Goal: Task Accomplishment & Management: Use online tool/utility

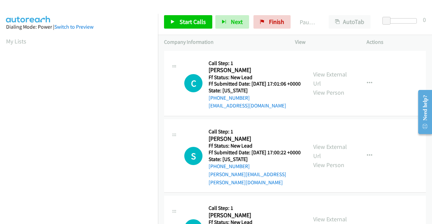
click at [386, 117] on div "C Callback Scheduled Call Step: 1 Chrissy Jackson America/New_York Ff Status: N…" at bounding box center [295, 84] width 262 height 66
click at [333, 79] on link "View External Url" at bounding box center [330, 79] width 34 height 17
click at [328, 154] on link "View External Url" at bounding box center [330, 151] width 34 height 17
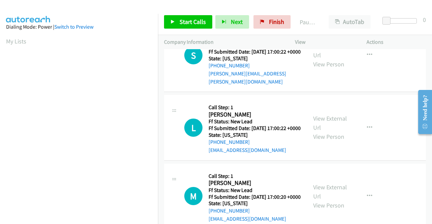
scroll to position [101, 0]
click at [322, 129] on link "View External Url" at bounding box center [330, 122] width 34 height 17
click at [323, 200] on link "View External Url" at bounding box center [330, 191] width 34 height 17
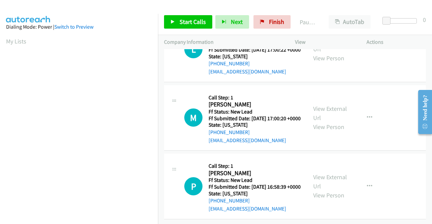
scroll to position [203, 0]
click at [317, 175] on link "View External Url" at bounding box center [330, 181] width 34 height 17
click at [181, 18] on span "Start Calls" at bounding box center [193, 22] width 26 height 8
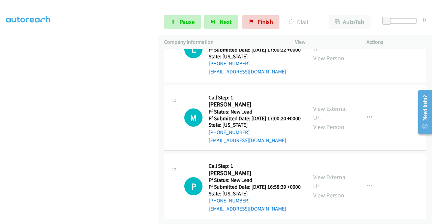
scroll to position [0, 0]
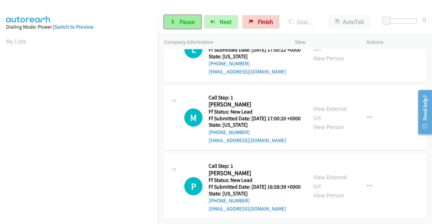
click at [183, 26] on link "Pause" at bounding box center [182, 22] width 37 height 14
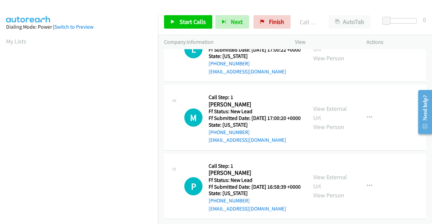
scroll to position [223, 0]
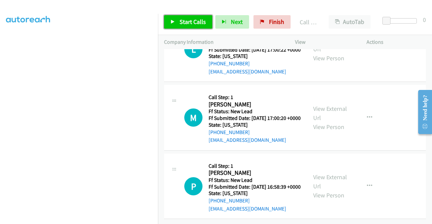
click at [183, 22] on span "Start Calls" at bounding box center [193, 22] width 26 height 8
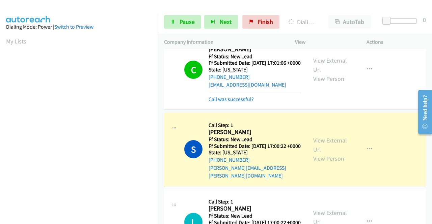
scroll to position [154, 0]
click at [242, 99] on mb0 "Call was successful?" at bounding box center [255, 97] width 92 height 11
click at [246, 103] on link "Call was successful?" at bounding box center [231, 99] width 45 height 6
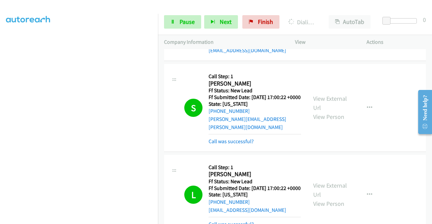
scroll to position [88, 0]
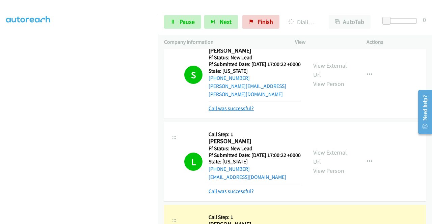
click at [244, 112] on link "Call was successful?" at bounding box center [231, 108] width 45 height 6
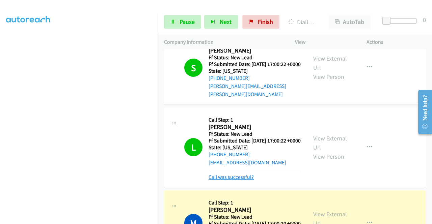
click at [246, 181] on link "Call was successful?" at bounding box center [231, 177] width 45 height 6
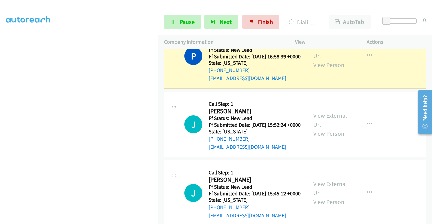
scroll to position [291, 0]
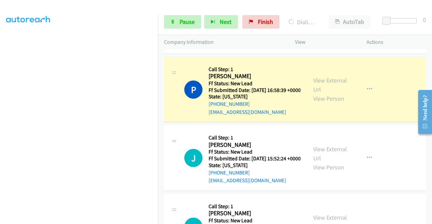
click at [243, 47] on link "Call was successful?" at bounding box center [231, 43] width 45 height 6
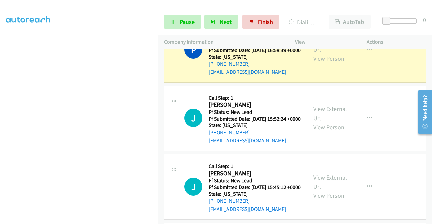
scroll to position [358, 0]
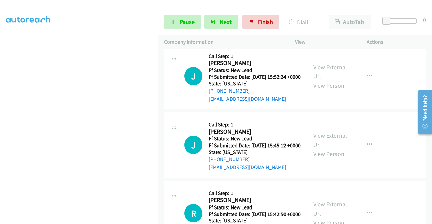
click at [330, 80] on link "View External Url" at bounding box center [330, 71] width 34 height 17
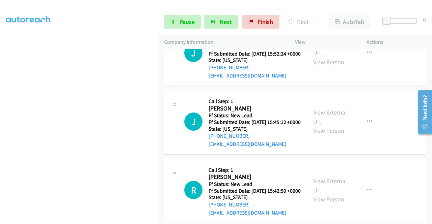
scroll to position [392, 0]
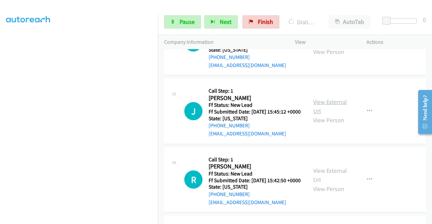
click at [330, 115] on link "View External Url" at bounding box center [330, 106] width 34 height 17
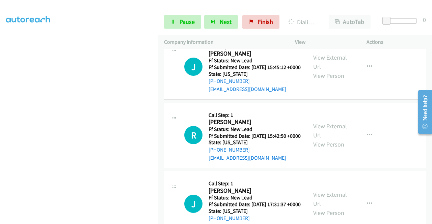
scroll to position [460, 0]
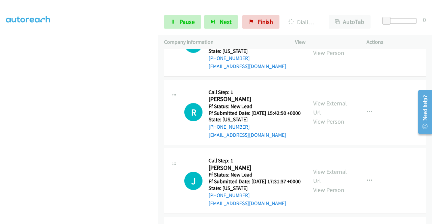
click at [333, 116] on link "View External Url" at bounding box center [330, 108] width 34 height 17
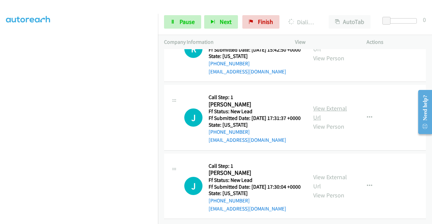
scroll to position [527, 0]
click at [329, 122] on link "View External Url" at bounding box center [330, 113] width 34 height 17
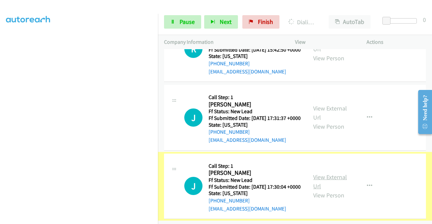
scroll to position [585, 0]
click at [340, 173] on link "View External Url" at bounding box center [330, 181] width 34 height 17
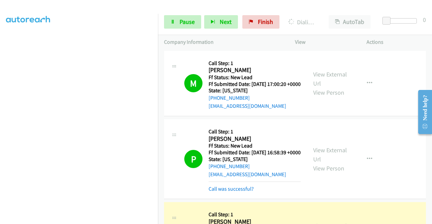
scroll to position [0, 0]
click at [225, 192] on link "Call was successful?" at bounding box center [231, 189] width 45 height 6
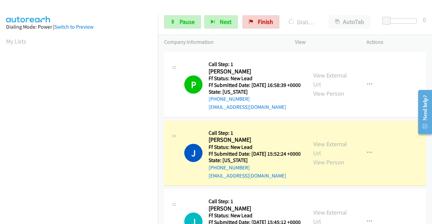
scroll to position [154, 0]
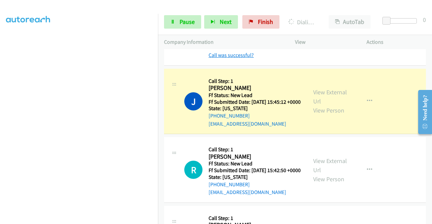
click at [231, 58] on link "Call was successful?" at bounding box center [231, 55] width 45 height 6
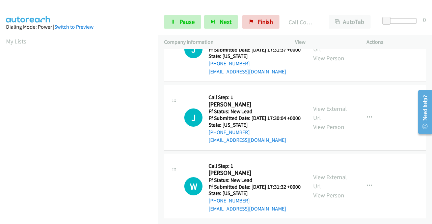
scroll to position [675, 0]
click at [342, 173] on link "View External Url" at bounding box center [330, 181] width 34 height 17
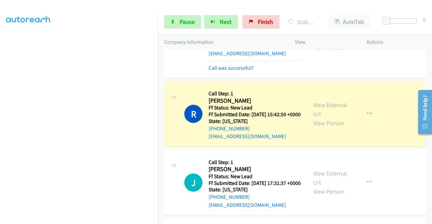
scroll to position [19, 0]
click at [168, 23] on link "Pause" at bounding box center [182, 22] width 37 height 14
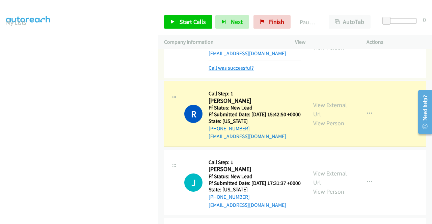
click at [244, 71] on link "Call was successful?" at bounding box center [231, 68] width 45 height 6
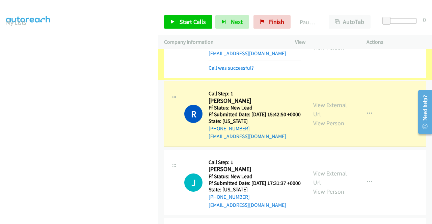
scroll to position [458, 0]
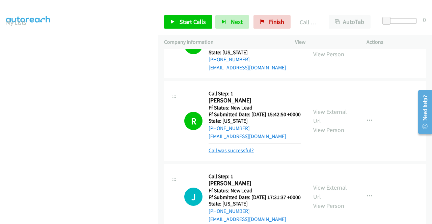
click at [230, 154] on link "Call was successful?" at bounding box center [231, 151] width 45 height 6
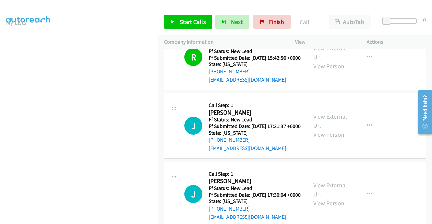
scroll to position [526, 0]
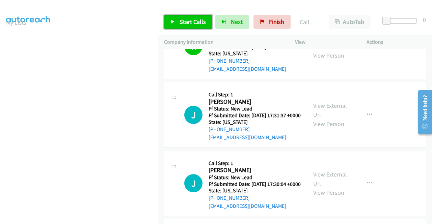
click at [195, 22] on span "Start Calls" at bounding box center [193, 22] width 26 height 8
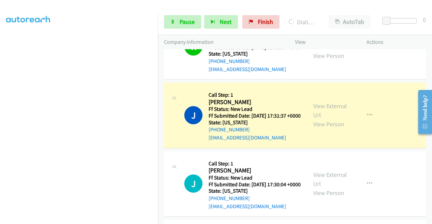
scroll to position [0, 0]
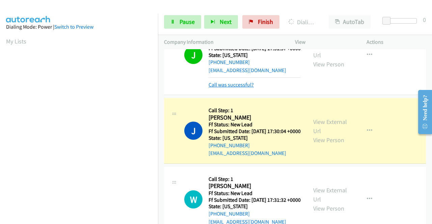
click at [244, 88] on link "Call was successful?" at bounding box center [231, 85] width 45 height 6
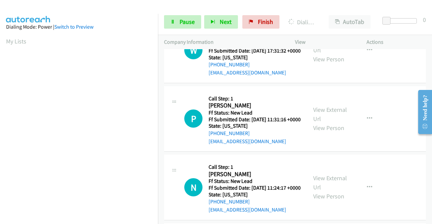
scroll to position [762, 0]
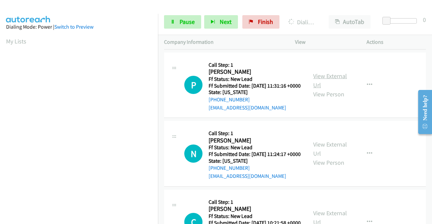
click at [316, 89] on link "View External Url" at bounding box center [330, 80] width 34 height 17
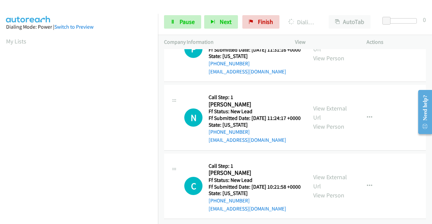
scroll to position [829, 0]
click at [333, 122] on link "View External Url" at bounding box center [330, 113] width 34 height 17
click at [328, 173] on link "View External Url" at bounding box center [330, 181] width 34 height 17
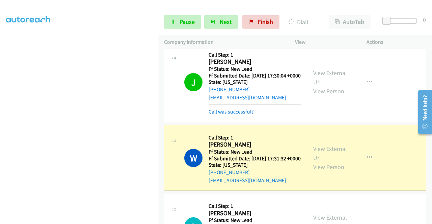
scroll to position [650, 0]
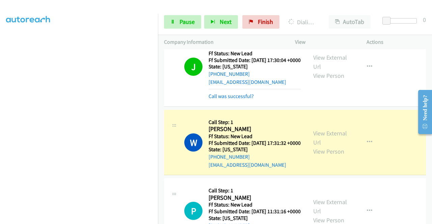
click at [241, 101] on mb0 "Call was successful?" at bounding box center [255, 94] width 92 height 11
click at [241, 100] on link "Call was successful?" at bounding box center [231, 96] width 45 height 6
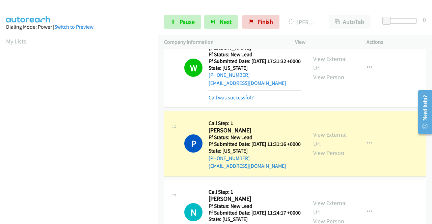
scroll to position [154, 0]
click at [250, 101] on link "Call was successful?" at bounding box center [231, 98] width 45 height 6
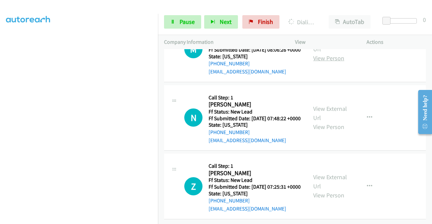
scroll to position [1021, 0]
click at [333, 53] on link "View External Url" at bounding box center [330, 44] width 34 height 17
click at [331, 122] on link "View External Url" at bounding box center [330, 113] width 34 height 17
click at [336, 190] on link "View External Url" at bounding box center [330, 181] width 34 height 17
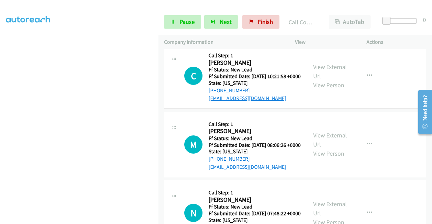
scroll to position [890, 0]
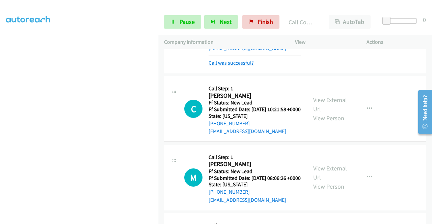
click at [231, 66] on link "Call was successful?" at bounding box center [231, 63] width 45 height 6
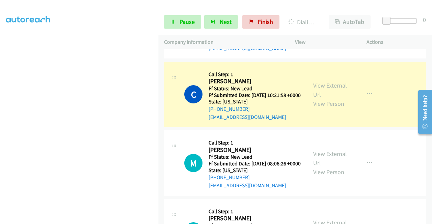
scroll to position [19, 0]
click at [192, 26] on link "Pause" at bounding box center [182, 22] width 37 height 14
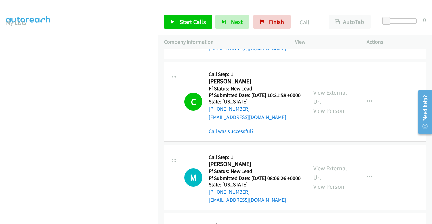
scroll to position [924, 0]
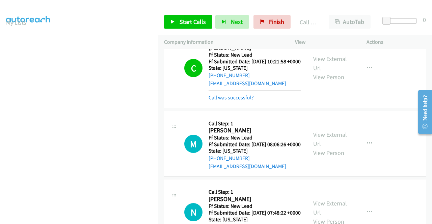
click at [250, 101] on link "Call was successful?" at bounding box center [231, 98] width 45 height 6
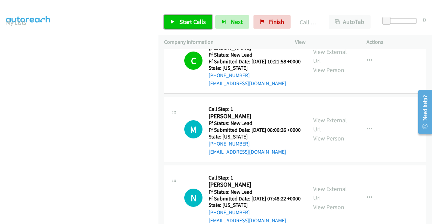
click at [196, 25] on span "Start Calls" at bounding box center [193, 22] width 26 height 8
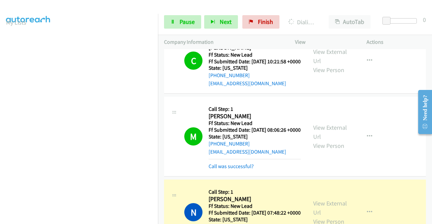
scroll to position [154, 0]
click at [180, 19] on span "Pause" at bounding box center [187, 22] width 15 height 8
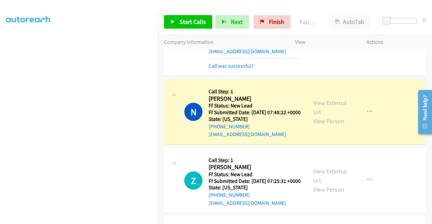
scroll to position [1025, 0]
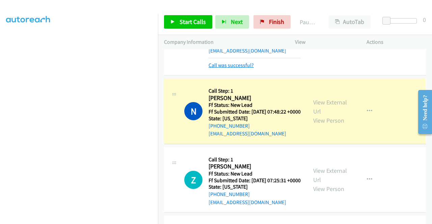
click at [236, 69] on link "Call was successful?" at bounding box center [231, 65] width 45 height 6
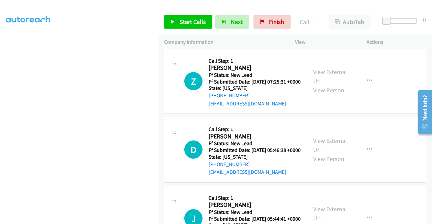
scroll to position [1126, 0]
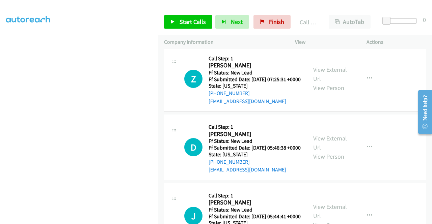
click at [246, 36] on link "Call was successful?" at bounding box center [231, 32] width 45 height 6
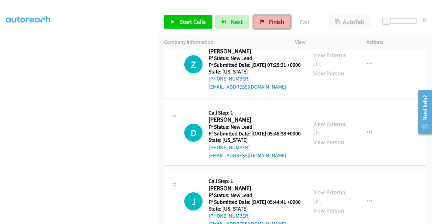
click at [265, 23] on link "Finish" at bounding box center [271, 22] width 37 height 14
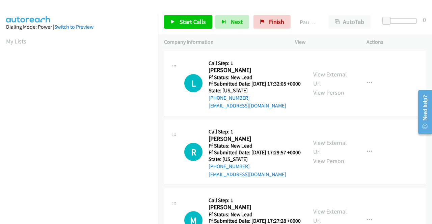
click at [371, 118] on td "L Callback Scheduled Call Step: 1 Lorrie Johnson America/New_York Ff Status: Ne…" at bounding box center [295, 83] width 274 height 69
click at [328, 76] on link "View External Url" at bounding box center [330, 79] width 34 height 17
click at [336, 152] on link "View External Url" at bounding box center [330, 147] width 34 height 17
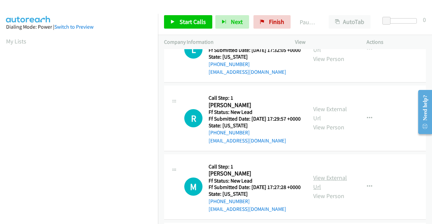
click at [334, 191] on link "View External Url" at bounding box center [330, 182] width 34 height 17
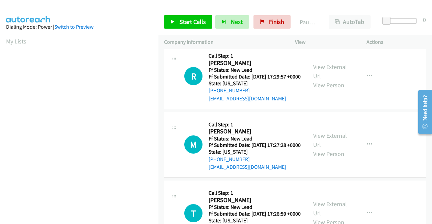
scroll to position [101, 0]
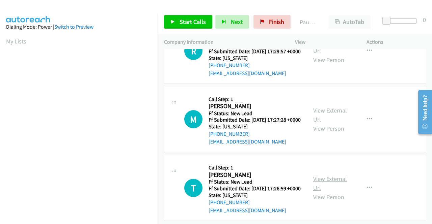
click at [333, 192] on link "View External Url" at bounding box center [330, 183] width 34 height 17
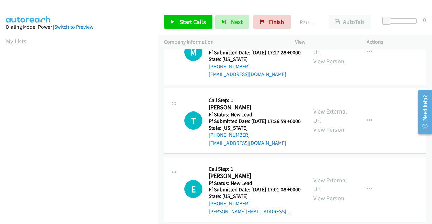
scroll to position [203, 0]
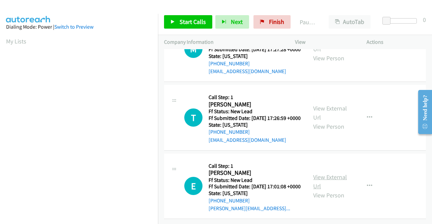
click at [321, 177] on link "View External Url" at bounding box center [330, 181] width 34 height 17
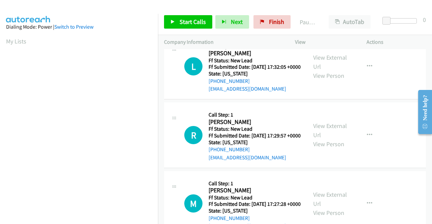
scroll to position [0, 0]
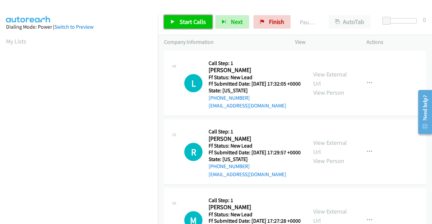
click at [186, 24] on span "Start Calls" at bounding box center [193, 22] width 26 height 8
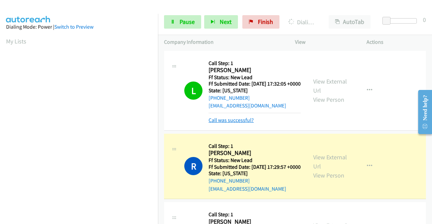
click at [221, 124] on link "Call was successful?" at bounding box center [231, 120] width 45 height 6
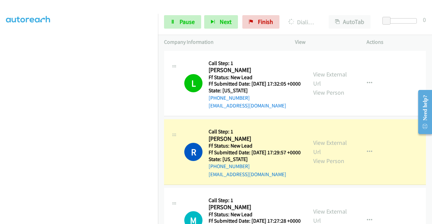
scroll to position [154, 0]
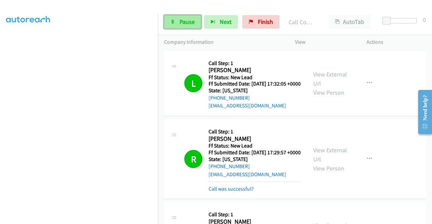
click at [178, 17] on link "Pause" at bounding box center [182, 22] width 37 height 14
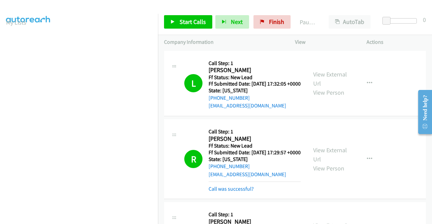
scroll to position [19, 0]
click at [226, 192] on link "Call was successful?" at bounding box center [231, 189] width 45 height 6
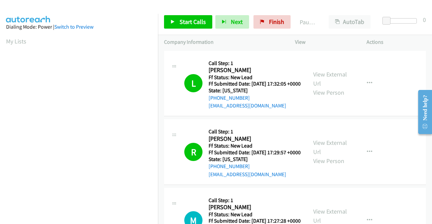
scroll to position [38, 0]
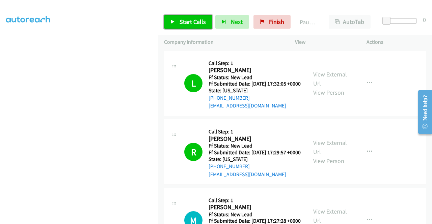
click at [172, 17] on link "Start Calls" at bounding box center [188, 22] width 48 height 14
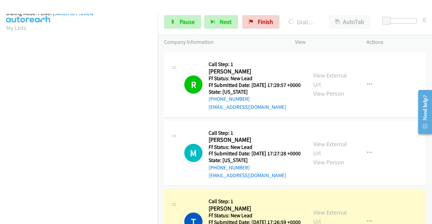
scroll to position [154, 0]
click at [176, 26] on link "Pause" at bounding box center [182, 22] width 37 height 14
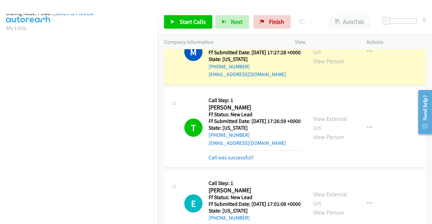
scroll to position [149, 0]
click at [235, 161] on link "Call was successful?" at bounding box center [231, 158] width 45 height 6
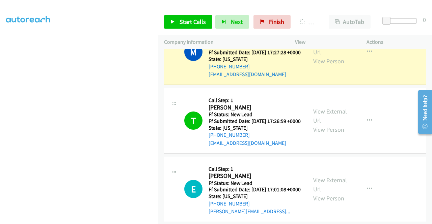
scroll to position [0, 0]
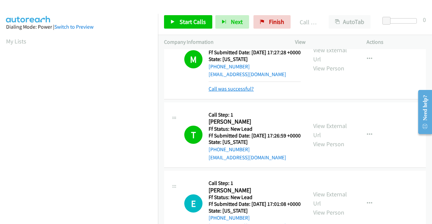
click at [230, 92] on link "Call was successful?" at bounding box center [231, 89] width 45 height 6
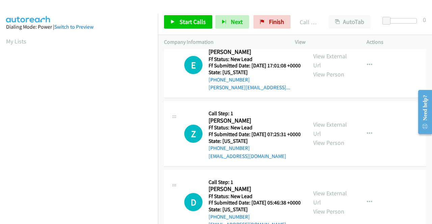
scroll to position [304, 0]
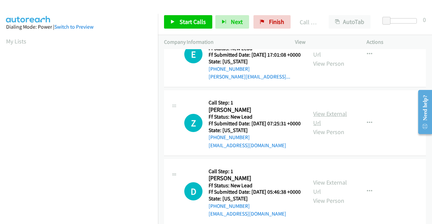
click at [339, 127] on link "View External Url" at bounding box center [330, 118] width 34 height 17
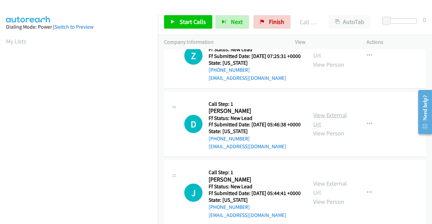
click at [322, 128] on link "View External Url" at bounding box center [330, 119] width 34 height 17
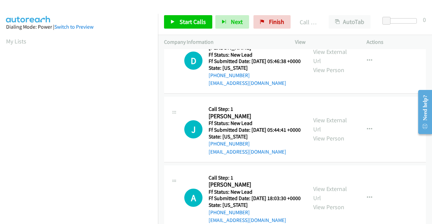
scroll to position [439, 0]
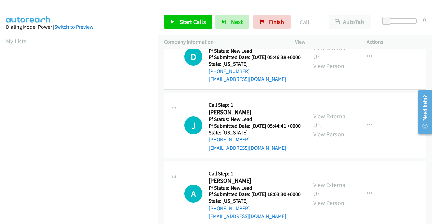
click at [327, 129] on link "View External Url" at bounding box center [330, 120] width 34 height 17
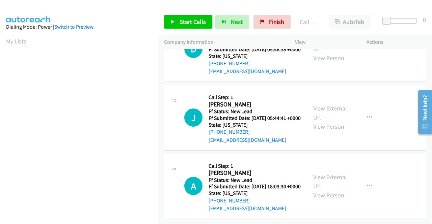
scroll to position [510, 0]
click at [324, 173] on link "View External Url" at bounding box center [330, 181] width 34 height 17
click at [178, 25] on link "Start Calls" at bounding box center [188, 22] width 48 height 14
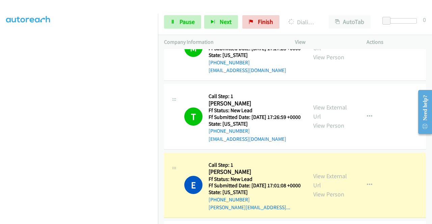
scroll to position [0, 0]
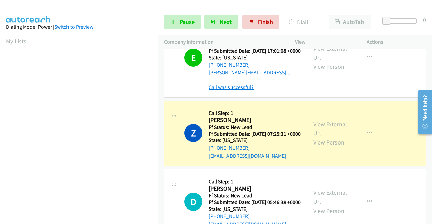
drag, startPoint x: 248, startPoint y: 117, endPoint x: 233, endPoint y: 118, distance: 14.9
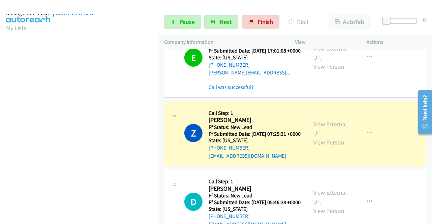
scroll to position [154, 0]
click at [218, 90] on link "Call was successful?" at bounding box center [231, 87] width 45 height 6
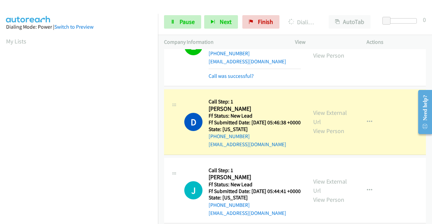
scroll to position [395, 0]
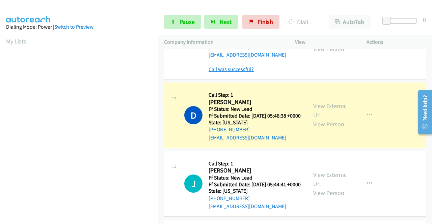
click at [224, 73] on link "Call was successful?" at bounding box center [231, 69] width 45 height 6
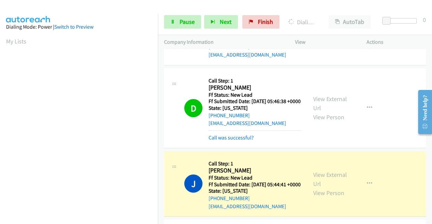
scroll to position [428, 0]
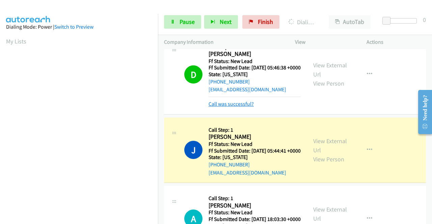
click at [246, 107] on link "Call was successful?" at bounding box center [231, 104] width 45 height 6
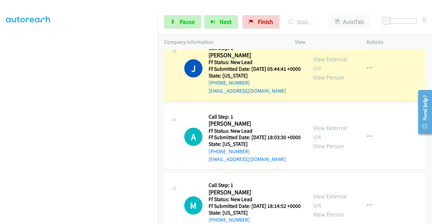
scroll to position [0, 0]
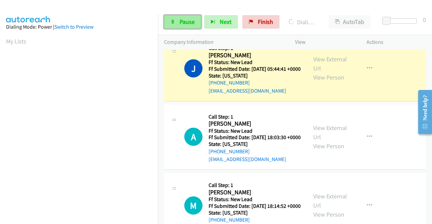
drag, startPoint x: 182, startPoint y: 25, endPoint x: 191, endPoint y: 17, distance: 12.2
click at [182, 25] on span "Pause" at bounding box center [187, 22] width 15 height 8
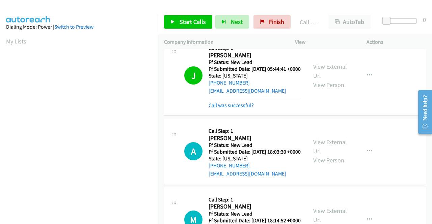
scroll to position [154, 0]
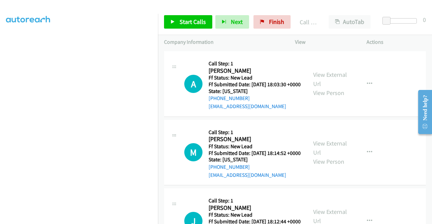
click at [241, 41] on link "Call was successful?" at bounding box center [231, 38] width 45 height 6
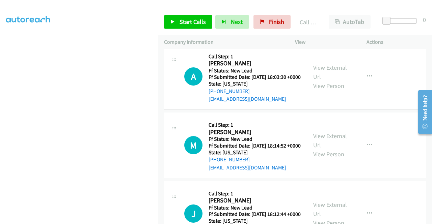
click at [383, 95] on td "A Callback Scheduled Call Step: 1 Arthur Darby America/New_York Ff Status: New …" at bounding box center [295, 77] width 274 height 69
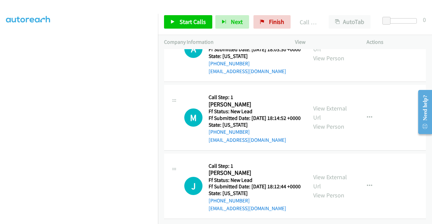
scroll to position [624, 0]
click at [329, 122] on link "View External Url" at bounding box center [330, 113] width 34 height 17
click at [333, 173] on link "View External Url" at bounding box center [330, 181] width 34 height 17
click at [193, 17] on link "Start Calls" at bounding box center [188, 22] width 48 height 14
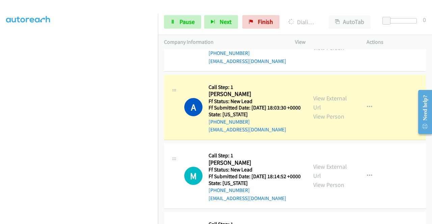
scroll to position [154, 0]
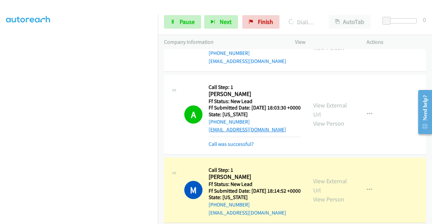
drag, startPoint x: 246, startPoint y: 203, endPoint x: 256, endPoint y: 186, distance: 19.5
click at [246, 148] on link "Call was successful?" at bounding box center [231, 144] width 45 height 6
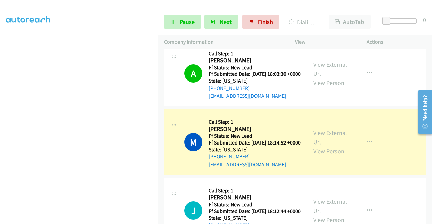
scroll to position [593, 0]
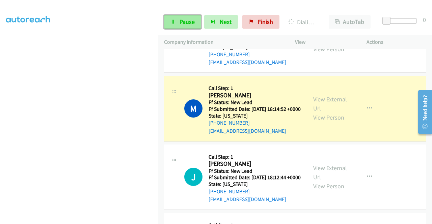
click at [181, 19] on span "Pause" at bounding box center [187, 22] width 15 height 8
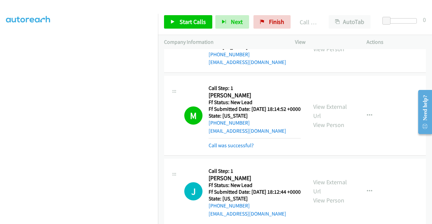
drag, startPoint x: 396, startPoint y: 131, endPoint x: 368, endPoint y: 131, distance: 27.3
click at [396, 73] on div "A Callback Scheduled Call Step: 1 Arthur Darby America/New_York Ff Status: New …" at bounding box center [295, 40] width 262 height 66
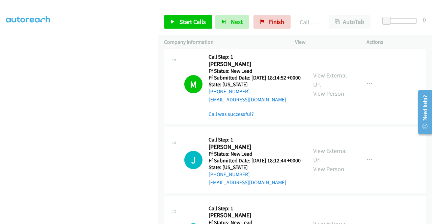
scroll to position [627, 0]
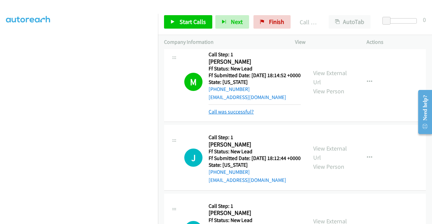
click at [246, 115] on link "Call was successful?" at bounding box center [231, 112] width 45 height 6
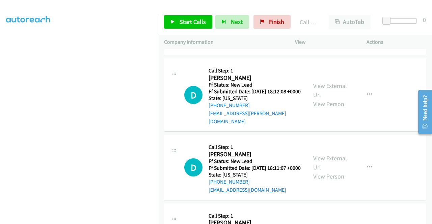
scroll to position [762, 0]
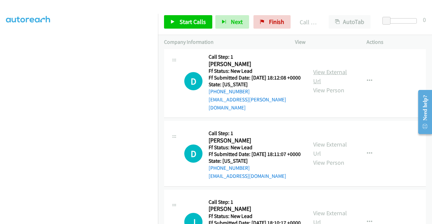
click at [321, 85] on link "View External Url" at bounding box center [330, 76] width 34 height 17
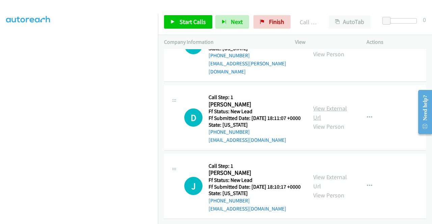
scroll to position [829, 0]
click at [331, 122] on link "View External Url" at bounding box center [330, 113] width 34 height 17
click at [323, 173] on link "View External Url" at bounding box center [330, 181] width 34 height 17
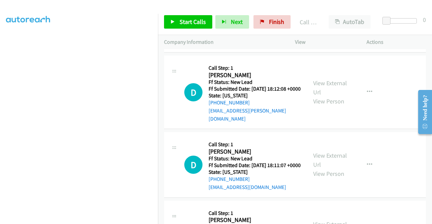
scroll to position [718, 0]
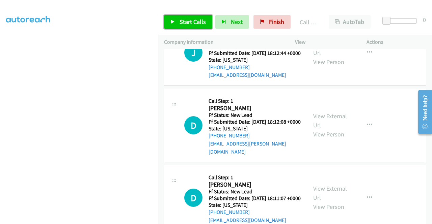
click at [188, 18] on span "Start Calls" at bounding box center [193, 22] width 26 height 8
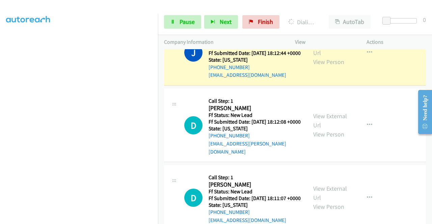
scroll to position [0, 0]
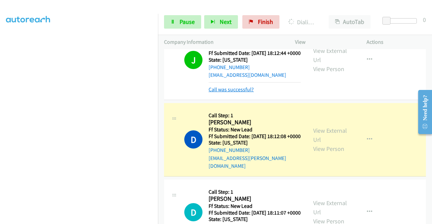
click at [221, 93] on link "Call was successful?" at bounding box center [231, 89] width 45 height 6
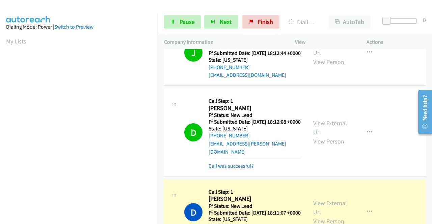
scroll to position [819, 0]
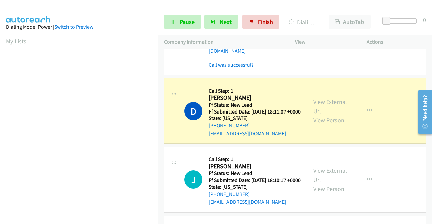
click at [243, 68] on link "Call was successful?" at bounding box center [231, 65] width 45 height 6
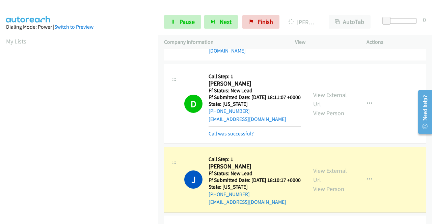
scroll to position [154, 0]
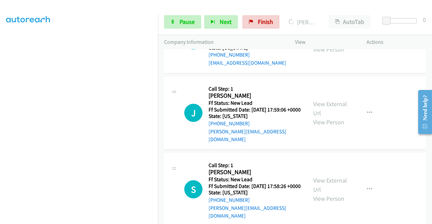
scroll to position [1014, 0]
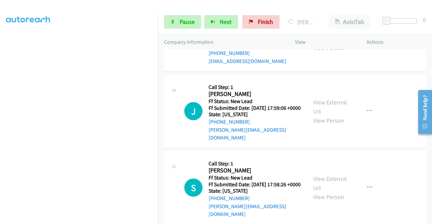
click at [336, 43] on link "View External Url" at bounding box center [330, 34] width 34 height 17
click at [333, 115] on link "View External Url" at bounding box center [330, 107] width 34 height 17
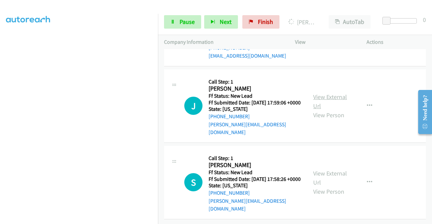
scroll to position [1082, 0]
click at [333, 187] on link "View External Url" at bounding box center [330, 178] width 34 height 17
click at [362, 140] on td "J Callback Scheduled Call Step: 1 Julie Shell America/Los_Angeles Ff Status: Ne…" at bounding box center [295, 106] width 274 height 77
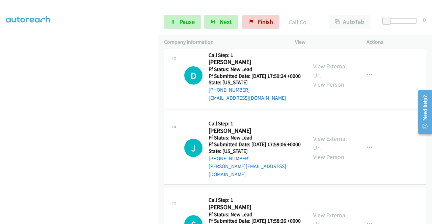
scroll to position [991, 0]
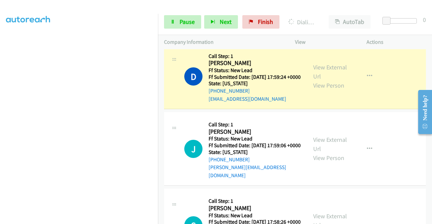
click at [232, 33] on link "Call was successful?" at bounding box center [231, 30] width 45 height 6
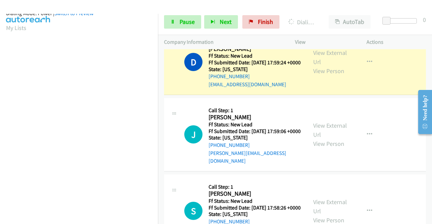
scroll to position [154, 0]
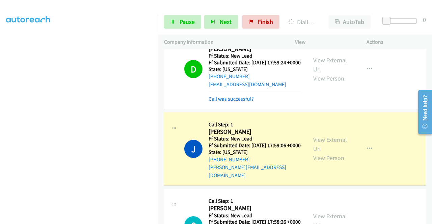
scroll to position [0, 0]
click at [224, 102] on link "Call was successful?" at bounding box center [231, 99] width 45 height 6
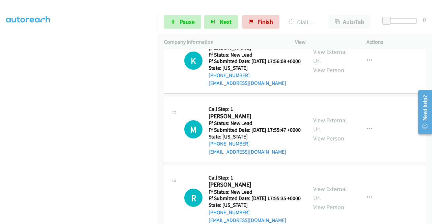
scroll to position [1261, 0]
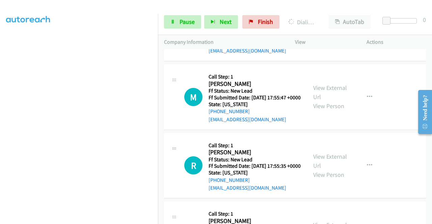
click at [341, 32] on link "View External Url" at bounding box center [330, 24] width 34 height 17
click at [333, 101] on link "View External Url" at bounding box center [330, 92] width 34 height 17
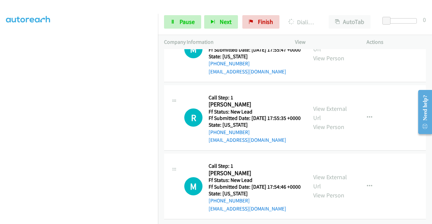
scroll to position [1329, 0]
click at [331, 122] on link "View External Url" at bounding box center [330, 113] width 34 height 17
click at [322, 190] on link "View External Url" at bounding box center [330, 181] width 34 height 17
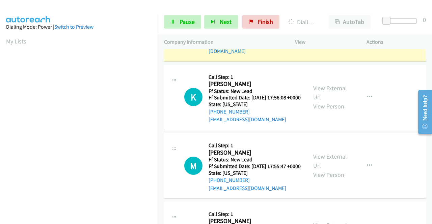
scroll to position [1157, 0]
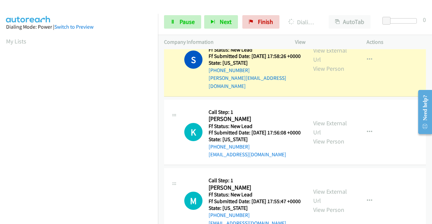
click at [250, 13] on link "Call was successful?" at bounding box center [231, 9] width 45 height 6
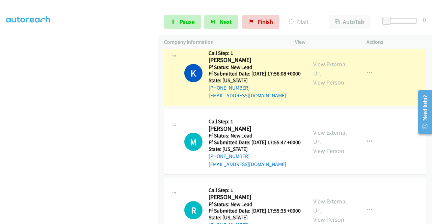
scroll to position [1225, 0]
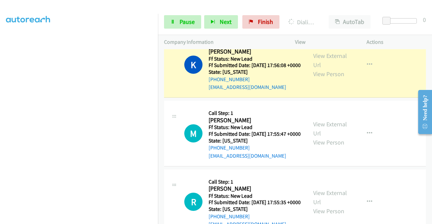
click at [245, 23] on mb0 "Call was successful?" at bounding box center [255, 16] width 92 height 11
click at [245, 22] on link "Call was successful?" at bounding box center [231, 19] width 45 height 6
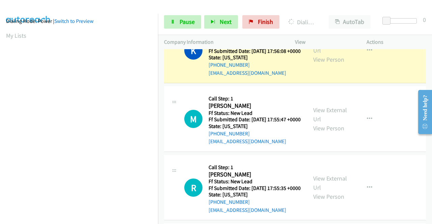
scroll to position [0, 0]
drag, startPoint x: 366, startPoint y: 103, endPoint x: 284, endPoint y: 93, distance: 82.3
click at [366, 85] on td "K Callback Scheduled Call Step: 1 Kenneth Cassidy America/Los_Angeles Ff Status…" at bounding box center [295, 50] width 274 height 69
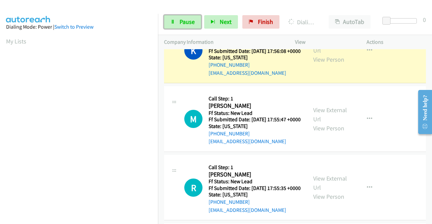
drag, startPoint x: 181, startPoint y: 23, endPoint x: 283, endPoint y: 0, distance: 104.9
click at [181, 23] on span "Pause" at bounding box center [187, 22] width 15 height 8
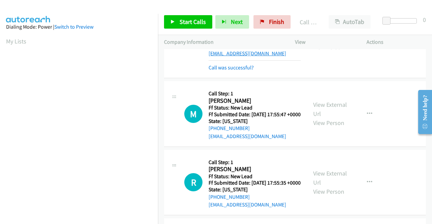
scroll to position [1258, 0]
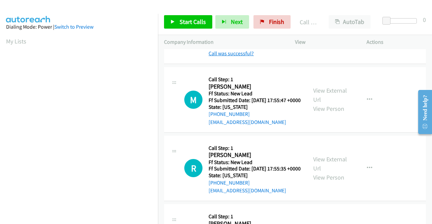
click at [245, 58] on div "Call was successful?" at bounding box center [255, 54] width 92 height 8
click at [243, 57] on link "Call was successful?" at bounding box center [231, 53] width 45 height 6
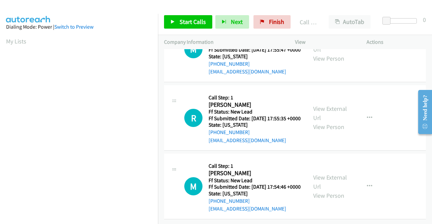
scroll to position [1413, 0]
click at [201, 15] on link "Start Calls" at bounding box center [188, 22] width 48 height 14
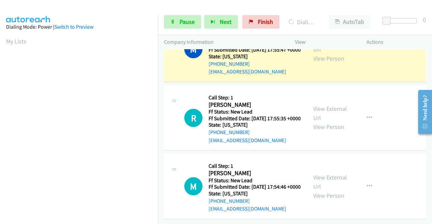
drag, startPoint x: 365, startPoint y: 140, endPoint x: 176, endPoint y: 153, distance: 189.8
drag, startPoint x: 373, startPoint y: 139, endPoint x: 149, endPoint y: 185, distance: 229.2
drag, startPoint x: 171, startPoint y: 32, endPoint x: 172, endPoint y: 25, distance: 7.2
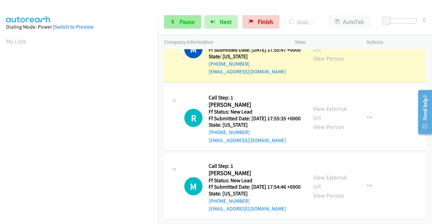
click at [171, 32] on div "Start Calls Pause Next Finish Dialing Melissa Brown AutoTab AutoTab 0" at bounding box center [295, 22] width 274 height 26
click at [172, 24] on icon at bounding box center [172, 22] width 5 height 5
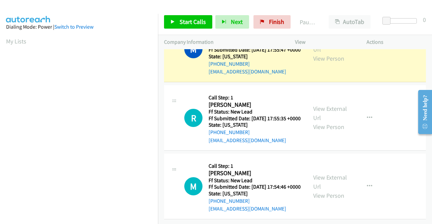
scroll to position [154, 0]
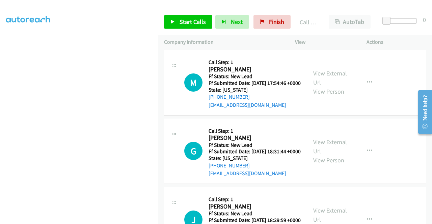
click at [408, 116] on div "M Callback Scheduled Call Step: 1 Mary Whelan America/Chicago Ff Status: New Le…" at bounding box center [295, 83] width 262 height 66
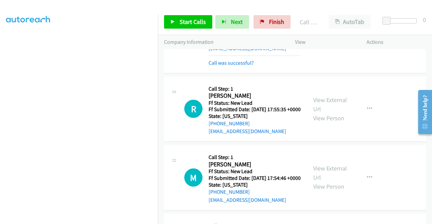
scroll to position [1312, 0]
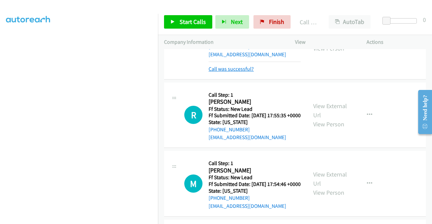
click at [223, 72] on link "Call was successful?" at bounding box center [231, 69] width 45 height 6
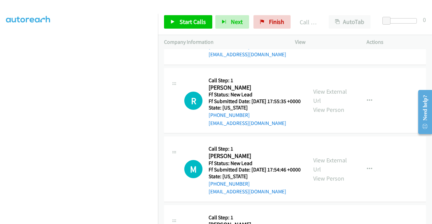
click at [374, 65] on div "M Callback Scheduled Call Step: 1 Melissa Brown America/New_York Ff Status: New…" at bounding box center [295, 32] width 262 height 66
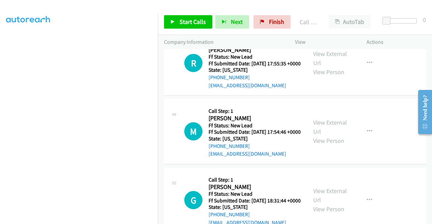
scroll to position [1379, 0]
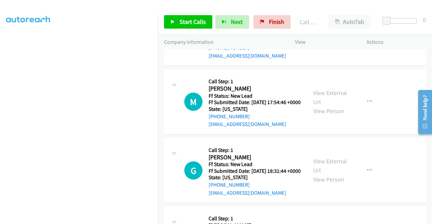
click at [193, 23] on span "Start Calls" at bounding box center [193, 22] width 26 height 8
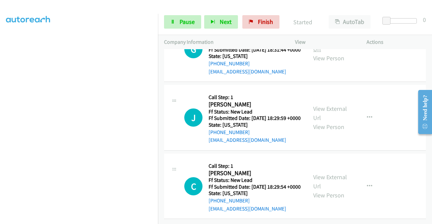
scroll to position [1548, 0]
click at [336, 53] on link "View External Url" at bounding box center [330, 44] width 34 height 17
click at [327, 122] on link "View External Url" at bounding box center [330, 113] width 34 height 17
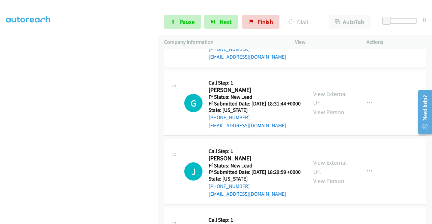
scroll to position [1345, 0]
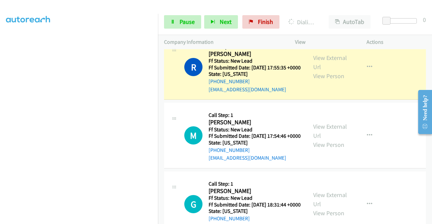
click at [90, 218] on section at bounding box center [79, 64] width 146 height 323
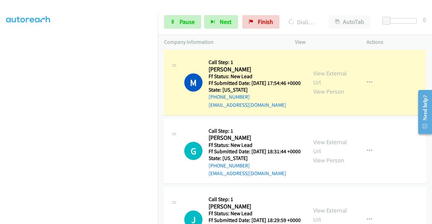
click at [240, 39] on link "Call was successful?" at bounding box center [231, 36] width 45 height 6
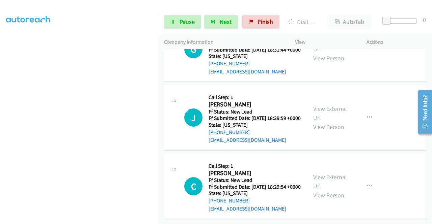
scroll to position [1638, 0]
click at [319, 173] on link "View External Url" at bounding box center [330, 181] width 34 height 17
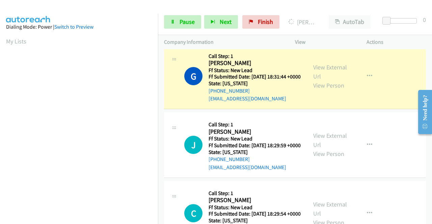
scroll to position [1503, 0]
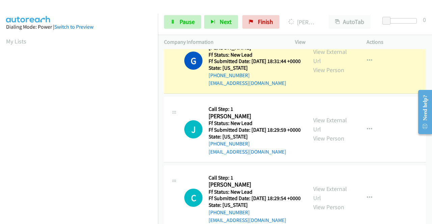
click at [247, 18] on link "Call was successful?" at bounding box center [231, 14] width 45 height 6
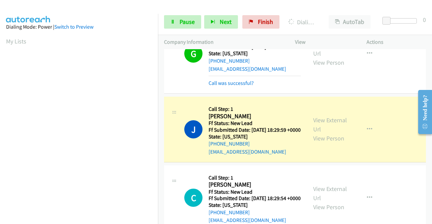
scroll to position [154, 0]
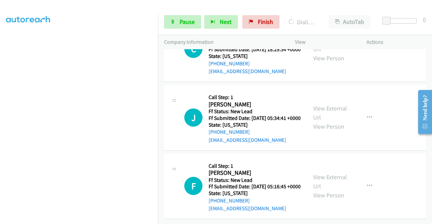
scroll to position [1803, 0]
click at [333, 105] on link "View External Url" at bounding box center [330, 113] width 34 height 17
click at [329, 173] on link "View External Url" at bounding box center [330, 181] width 34 height 17
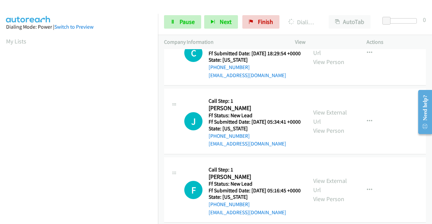
scroll to position [154, 0]
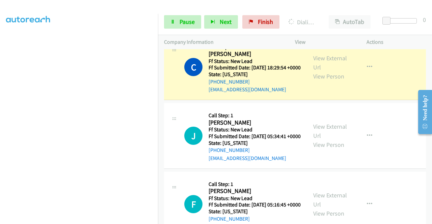
drag, startPoint x: 240, startPoint y: 148, endPoint x: 218, endPoint y: 157, distance: 23.7
click at [240, 24] on link "Call was successful?" at bounding box center [231, 21] width 45 height 6
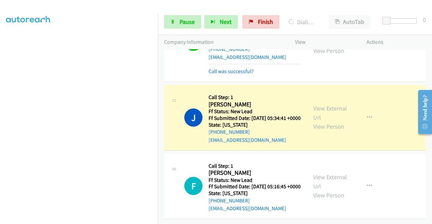
scroll to position [1736, 0]
click at [242, 75] on link "Call was successful?" at bounding box center [231, 71] width 45 height 6
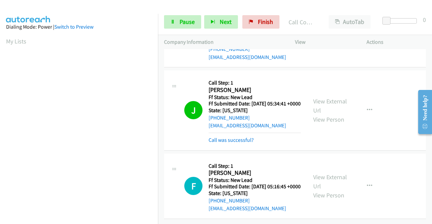
scroll to position [154, 0]
click at [247, 137] on link "Call was successful?" at bounding box center [231, 140] width 45 height 6
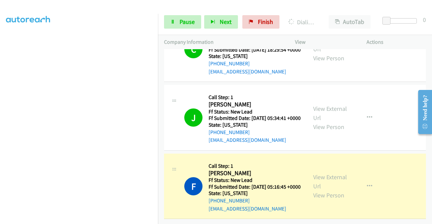
scroll to position [0, 0]
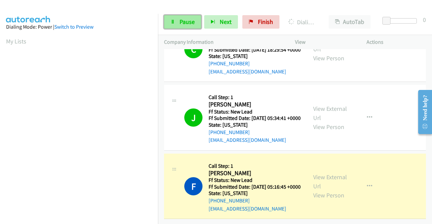
click at [181, 18] on span "Pause" at bounding box center [187, 22] width 15 height 8
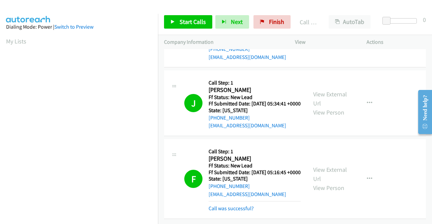
scroll to position [1825, 0]
click at [249, 206] on link "Call was successful?" at bounding box center [231, 209] width 45 height 6
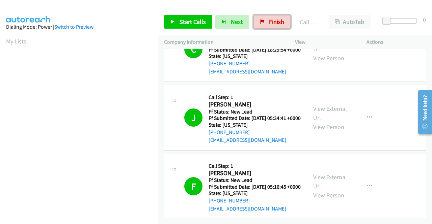
drag, startPoint x: 269, startPoint y: 23, endPoint x: 279, endPoint y: 124, distance: 101.4
click at [269, 23] on span "Finish" at bounding box center [276, 22] width 15 height 8
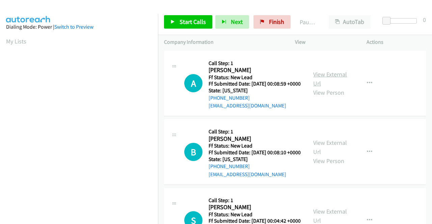
click at [329, 77] on link "View External Url" at bounding box center [330, 79] width 34 height 17
click at [329, 152] on link "View External Url" at bounding box center [330, 147] width 34 height 17
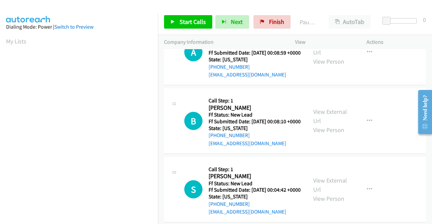
scroll to position [68, 0]
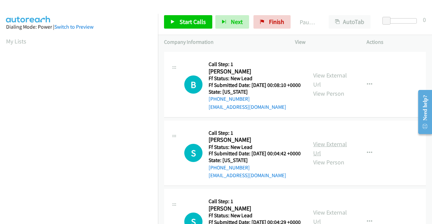
click at [329, 157] on link "View External Url" at bounding box center [330, 148] width 34 height 17
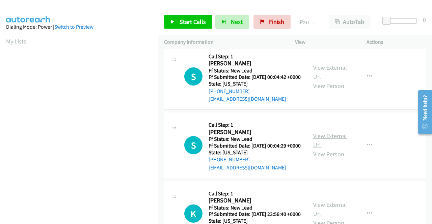
scroll to position [169, 0]
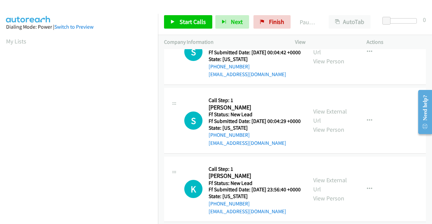
click at [335, 134] on div "View External Url View Person" at bounding box center [330, 120] width 35 height 27
click at [334, 125] on link "View External Url" at bounding box center [330, 116] width 34 height 17
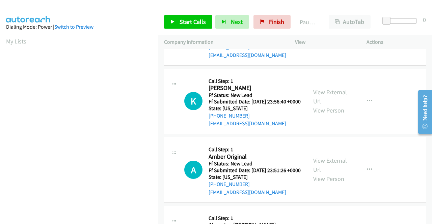
scroll to position [304, 0]
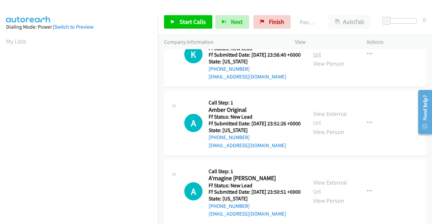
click at [330, 58] on link "View External Url" at bounding box center [330, 50] width 34 height 17
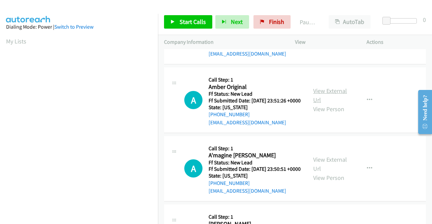
scroll to position [338, 0]
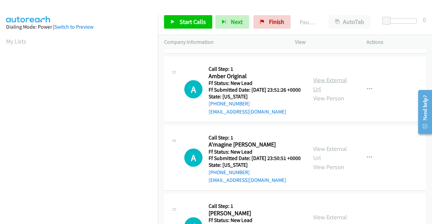
click at [332, 93] on link "View External Url" at bounding box center [330, 84] width 34 height 17
click at [205, 17] on link "Start Calls" at bounding box center [188, 22] width 48 height 14
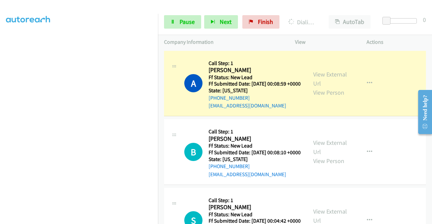
scroll to position [0, 0]
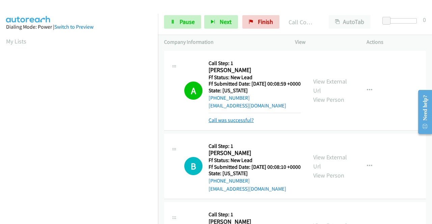
click at [243, 124] on link "Call was successful?" at bounding box center [231, 120] width 45 height 6
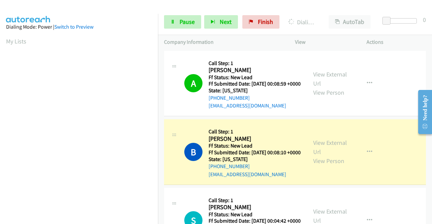
click at [385, 185] on div "B Callback Scheduled Call Step: 1 Beverly Weber America/Los_Angeles Ff Status: …" at bounding box center [295, 152] width 262 height 66
click at [180, 15] on link "Pause" at bounding box center [182, 22] width 37 height 14
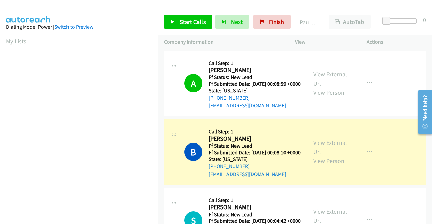
drag, startPoint x: 399, startPoint y: 86, endPoint x: 160, endPoint y: 47, distance: 242.6
click at [399, 86] on div "A Callback Scheduled Call Step: 1 Alicia Lessing America/New_York Ff Status: Ne…" at bounding box center [295, 84] width 262 height 66
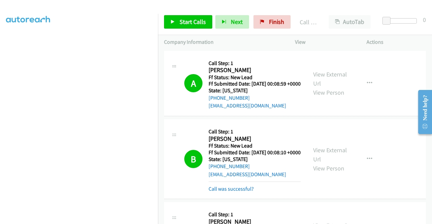
scroll to position [68, 0]
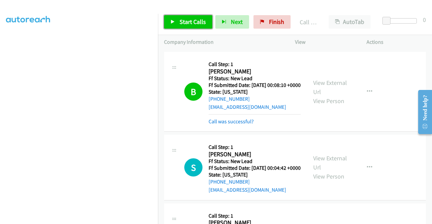
click at [180, 25] on span "Start Calls" at bounding box center [193, 22] width 26 height 8
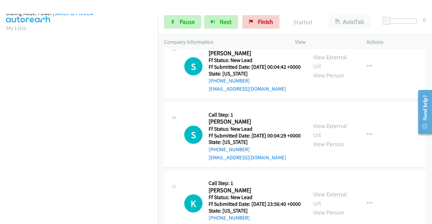
scroll to position [154, 0]
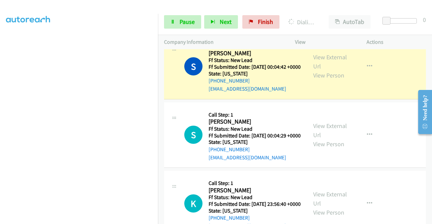
drag, startPoint x: 372, startPoint y: 120, endPoint x: 260, endPoint y: 136, distance: 113.2
click at [372, 101] on td "S Callback Scheduled Call Step: 1 Sonny Steele America/Los_Angeles Ff Status: N…" at bounding box center [295, 66] width 274 height 69
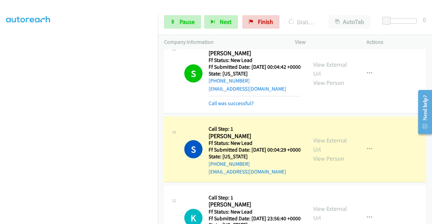
drag, startPoint x: 214, startPoint y: 121, endPoint x: 207, endPoint y: 128, distance: 10.0
click at [214, 107] on link "Call was successful?" at bounding box center [231, 103] width 45 height 6
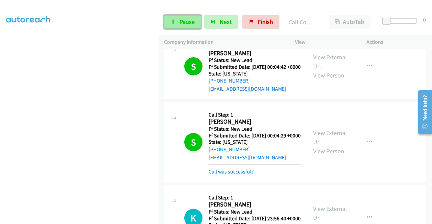
click at [182, 25] on span "Pause" at bounding box center [187, 22] width 15 height 8
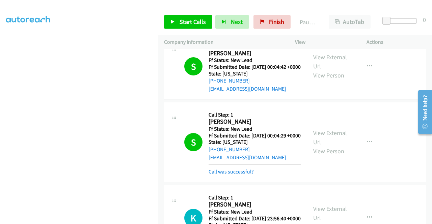
click at [229, 175] on link "Call was successful?" at bounding box center [231, 172] width 45 height 6
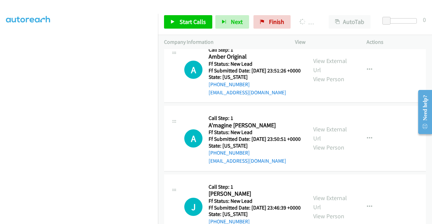
scroll to position [405, 0]
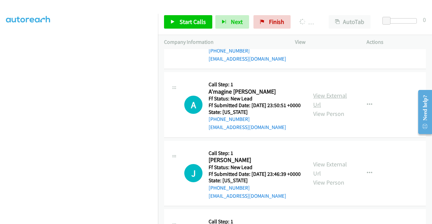
click at [322, 109] on link "View External Url" at bounding box center [330, 100] width 34 height 17
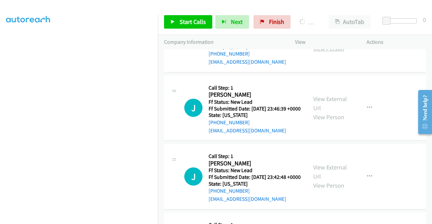
scroll to position [473, 0]
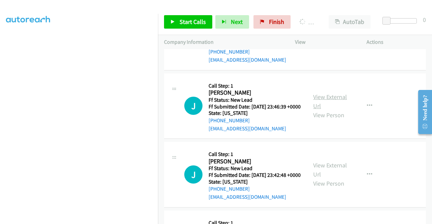
click at [319, 110] on link "View External Url" at bounding box center [330, 101] width 34 height 17
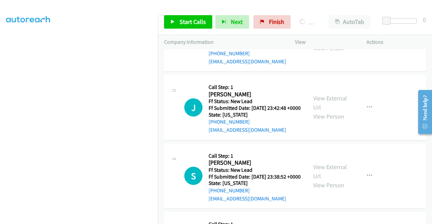
scroll to position [540, 0]
click at [322, 111] on link "View External Url" at bounding box center [330, 102] width 34 height 17
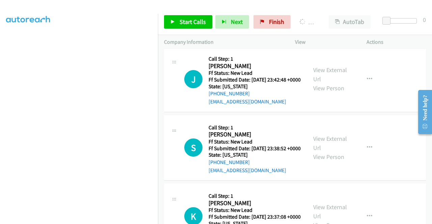
scroll to position [608, 0]
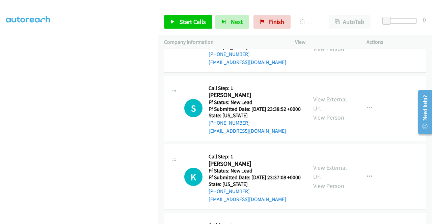
click at [317, 112] on link "View External Url" at bounding box center [330, 104] width 34 height 17
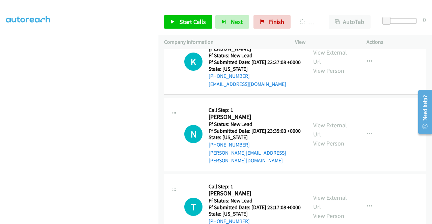
scroll to position [743, 0]
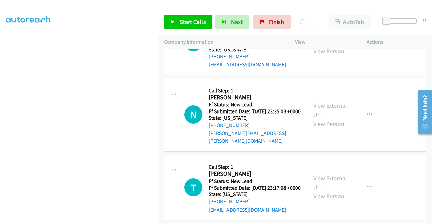
click at [321, 46] on link "View External Url" at bounding box center [330, 37] width 34 height 17
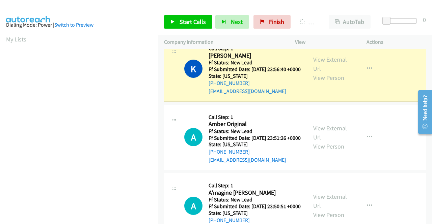
scroll to position [0, 0]
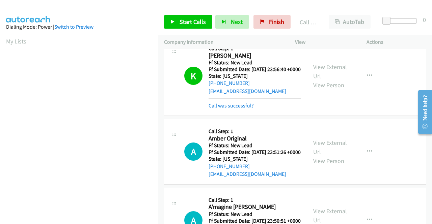
click at [239, 109] on link "Call was successful?" at bounding box center [231, 106] width 45 height 6
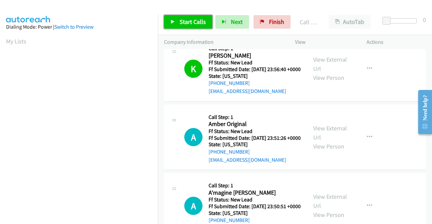
click at [181, 24] on span "Start Calls" at bounding box center [193, 22] width 26 height 8
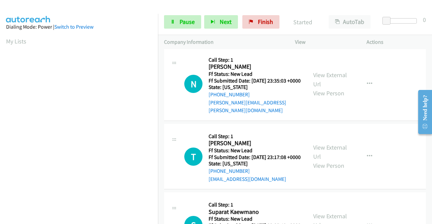
scroll to position [740, 0]
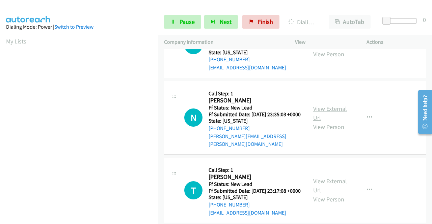
click at [332, 122] on link "View External Url" at bounding box center [330, 113] width 34 height 17
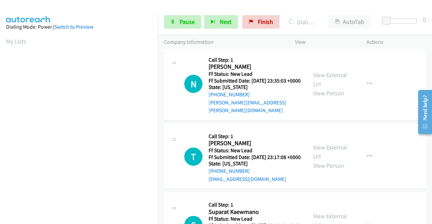
scroll to position [841, 0]
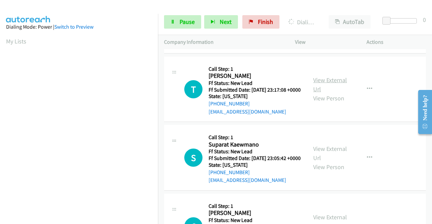
click at [334, 93] on link "View External Url" at bounding box center [330, 84] width 34 height 17
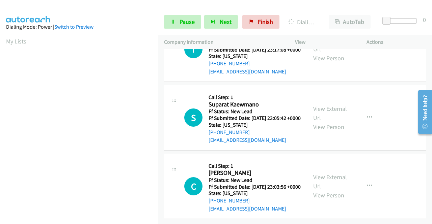
scroll to position [908, 0]
click at [333, 122] on link "View External Url" at bounding box center [330, 113] width 34 height 17
click at [331, 173] on link "View External Url" at bounding box center [330, 181] width 34 height 17
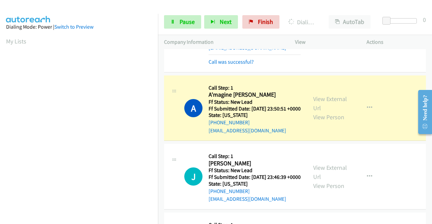
scroll to position [382, 0]
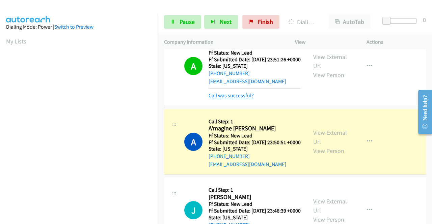
click at [249, 99] on link "Call was successful?" at bounding box center [231, 95] width 45 height 6
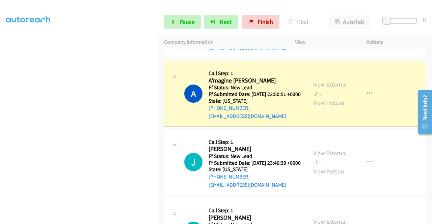
scroll to position [154, 0]
click at [405, 58] on div "A Callback Scheduled Call Step: 1 Amber Original America/Chicago Ff Status: New…" at bounding box center [295, 26] width 262 height 66
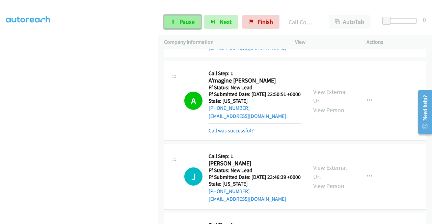
click at [189, 19] on span "Pause" at bounding box center [187, 22] width 15 height 8
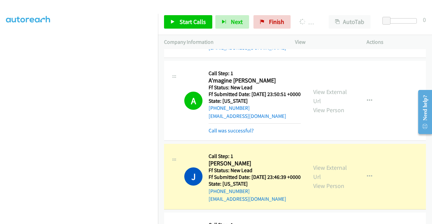
scroll to position [484, 0]
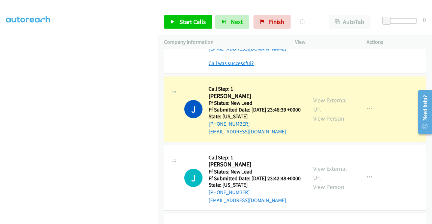
click at [214, 66] on link "Call was successful?" at bounding box center [231, 63] width 45 height 6
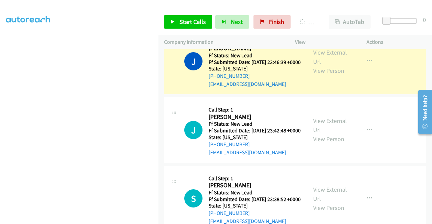
scroll to position [517, 0]
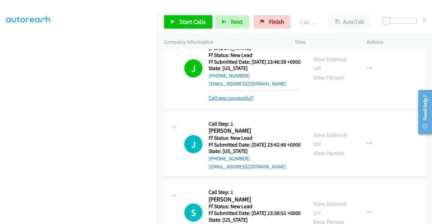
click at [213, 101] on link "Call was successful?" at bounding box center [231, 98] width 45 height 6
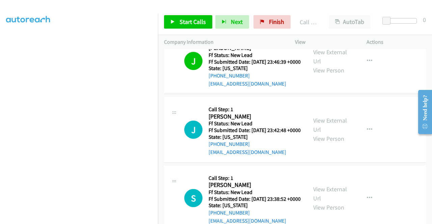
click at [176, 29] on div "Start Calls Pause Next Finish Call Completed AutoTab AutoTab 0" at bounding box center [295, 22] width 274 height 26
click at [176, 24] on link "Start Calls" at bounding box center [188, 22] width 48 height 14
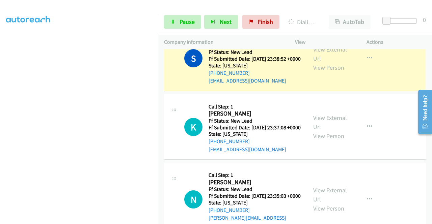
scroll to position [0, 0]
click at [234, 16] on link "Call was successful?" at bounding box center [231, 12] width 45 height 6
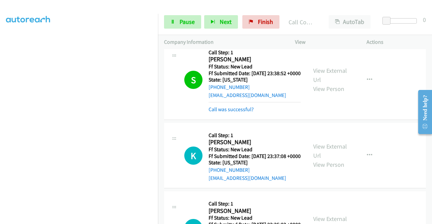
scroll to position [672, 0]
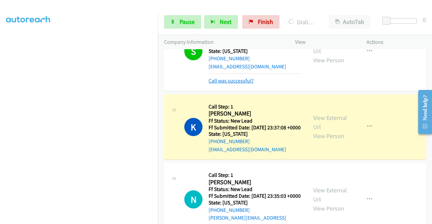
click at [248, 84] on link "Call was successful?" at bounding box center [231, 81] width 45 height 6
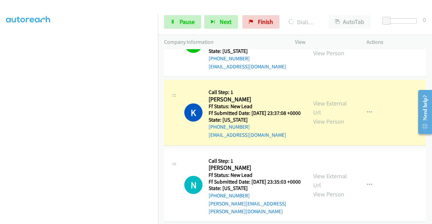
scroll to position [154, 0]
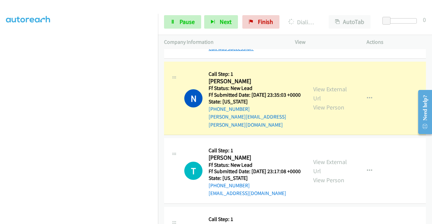
click at [238, 52] on link "Call was successful?" at bounding box center [231, 48] width 45 height 6
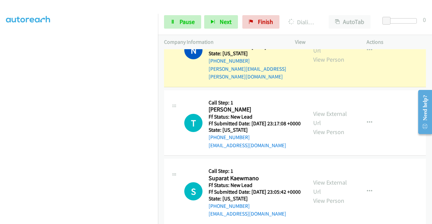
scroll to position [0, 0]
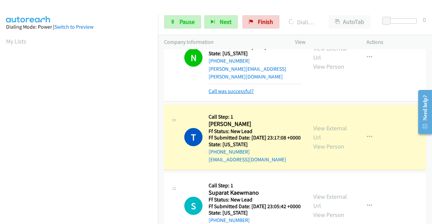
click at [234, 95] on link "Call was successful?" at bounding box center [231, 91] width 45 height 6
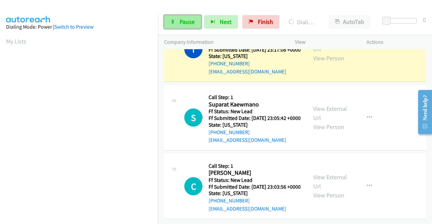
click at [184, 24] on span "Pause" at bounding box center [187, 22] width 15 height 8
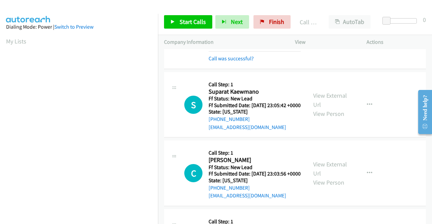
scroll to position [154, 0]
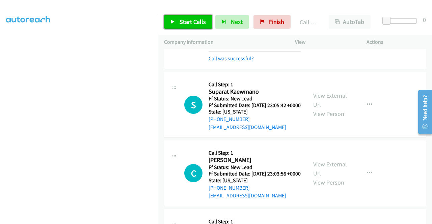
click at [187, 19] on span "Start Calls" at bounding box center [193, 22] width 26 height 8
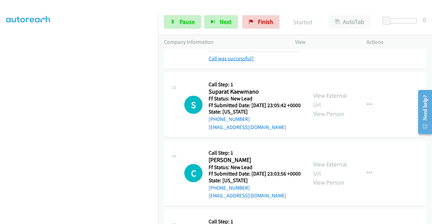
click at [240, 62] on link "Call was successful?" at bounding box center [231, 58] width 45 height 6
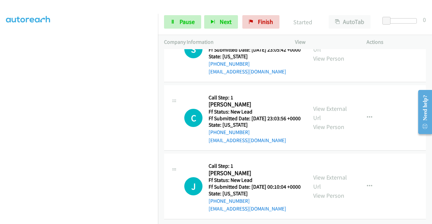
scroll to position [1051, 0]
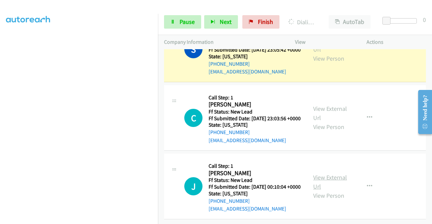
click at [331, 174] on link "View External Url" at bounding box center [330, 182] width 34 height 17
click at [191, 20] on span "Pause" at bounding box center [187, 22] width 15 height 8
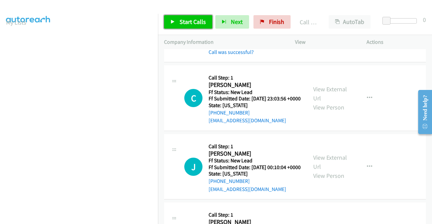
drag, startPoint x: 195, startPoint y: 20, endPoint x: 230, endPoint y: 84, distance: 73.0
click at [195, 21] on span "Start Calls" at bounding box center [193, 22] width 26 height 8
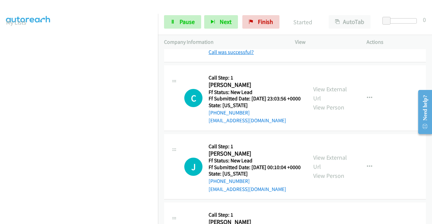
click at [241, 55] on link "Call was successful?" at bounding box center [231, 52] width 45 height 6
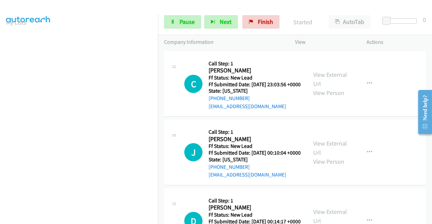
click at [331, 19] on link "View External Url" at bounding box center [330, 10] width 34 height 17
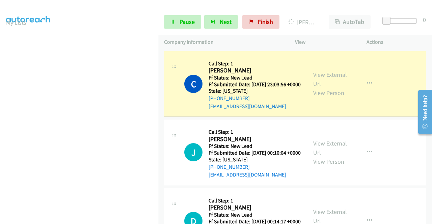
click at [328, 19] on link "View External Url" at bounding box center [330, 10] width 34 height 17
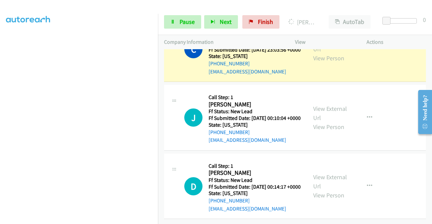
scroll to position [1126, 0]
click at [327, 173] on link "View External Url" at bounding box center [330, 181] width 34 height 17
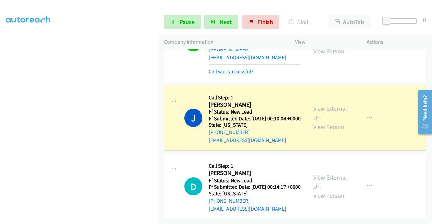
scroll to position [0, 0]
click at [240, 69] on link "Call was successful?" at bounding box center [231, 72] width 45 height 6
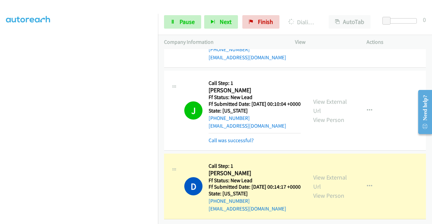
scroll to position [1126, 0]
click at [246, 144] on link "Call was successful?" at bounding box center [231, 140] width 45 height 6
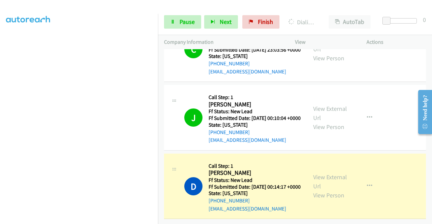
click at [422, 84] on td "J Callback Scheduled Call Step: 1 Julie Madden America/New_York Ff Status: New …" at bounding box center [295, 118] width 274 height 69
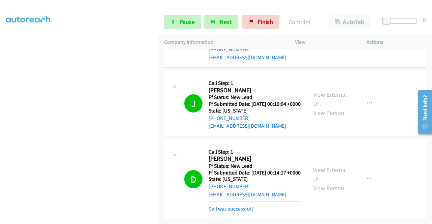
scroll to position [1171, 0]
click at [242, 206] on link "Call was successful?" at bounding box center [231, 209] width 45 height 6
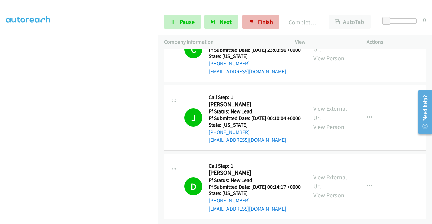
scroll to position [1157, 0]
click at [258, 24] on span "Finish" at bounding box center [265, 22] width 15 height 8
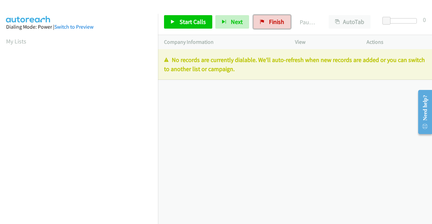
drag, startPoint x: 276, startPoint y: 22, endPoint x: 243, endPoint y: 34, distance: 35.2
click at [276, 22] on span "Finish" at bounding box center [276, 22] width 15 height 8
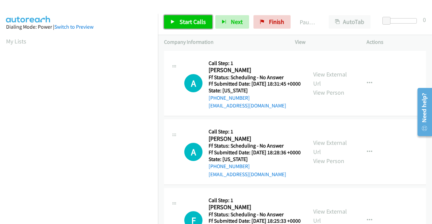
click at [200, 20] on span "Start Calls" at bounding box center [193, 22] width 26 height 8
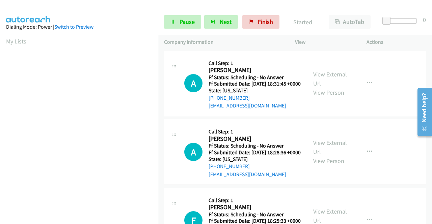
click at [321, 78] on link "View External Url" at bounding box center [330, 79] width 34 height 17
click at [333, 156] on link "View External Url" at bounding box center [330, 147] width 34 height 17
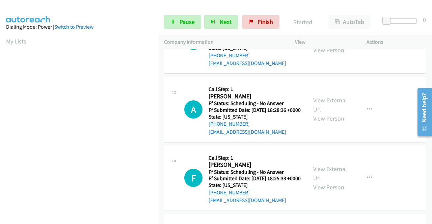
scroll to position [68, 0]
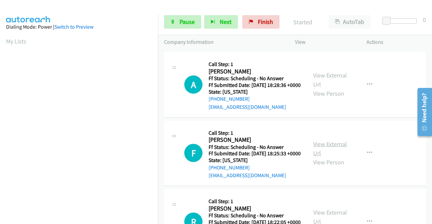
click at [330, 157] on link "View External Url" at bounding box center [330, 148] width 34 height 17
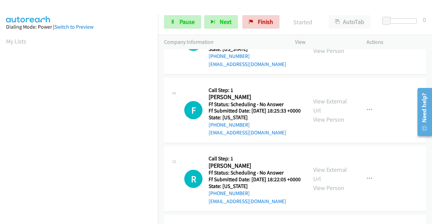
scroll to position [135, 0]
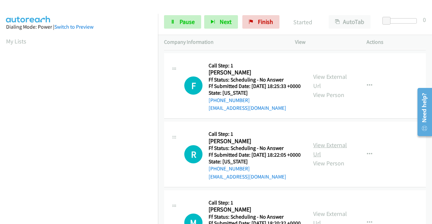
click at [333, 158] on link "View External Url" at bounding box center [330, 149] width 34 height 17
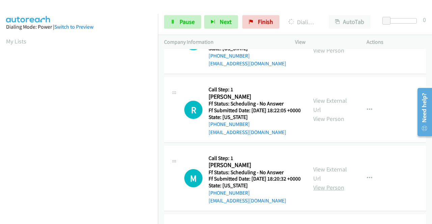
scroll to position [236, 0]
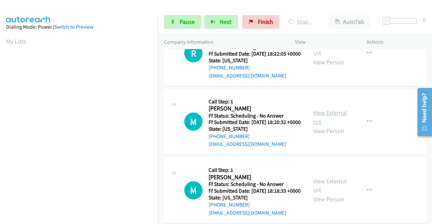
click at [322, 126] on link "View External Url" at bounding box center [330, 117] width 34 height 17
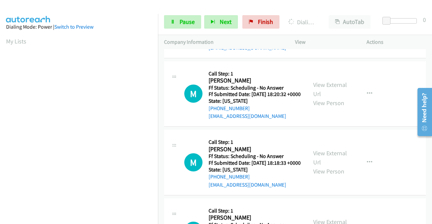
scroll to position [304, 0]
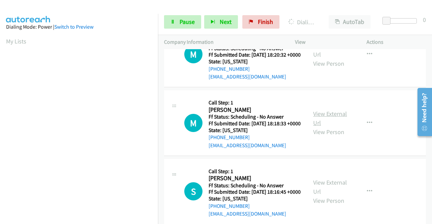
click at [327, 127] on link "View External Url" at bounding box center [330, 118] width 34 height 17
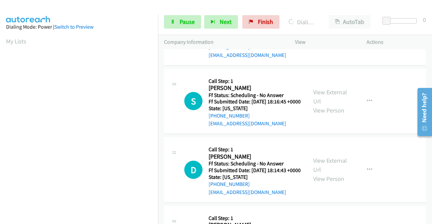
scroll to position [405, 0]
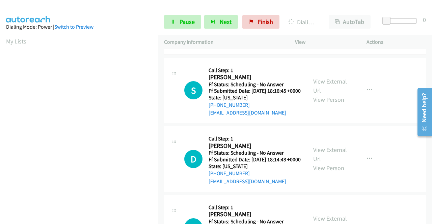
click at [324, 95] on link "View External Url" at bounding box center [330, 86] width 34 height 17
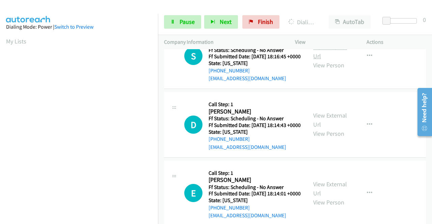
scroll to position [473, 0]
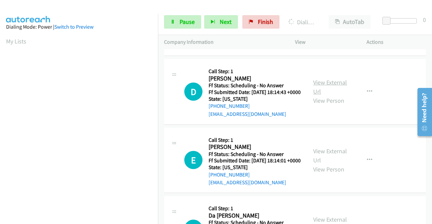
click at [334, 96] on link "View External Url" at bounding box center [330, 87] width 34 height 17
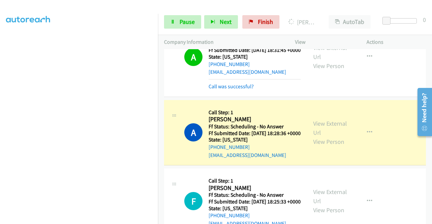
scroll to position [34, 0]
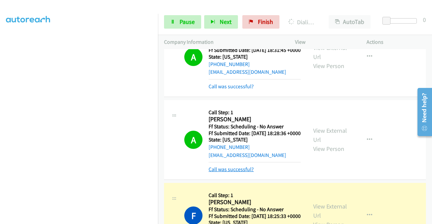
drag, startPoint x: 215, startPoint y: 184, endPoint x: 210, endPoint y: 183, distance: 5.4
click at [216, 173] on link "Call was successful?" at bounding box center [231, 169] width 45 height 6
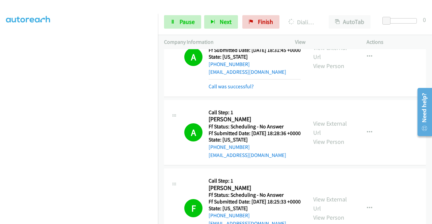
scroll to position [135, 0]
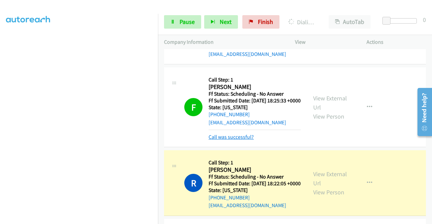
click at [235, 140] on link "Call was successful?" at bounding box center [231, 137] width 45 height 6
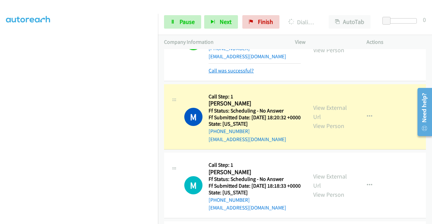
click at [241, 74] on link "Call was successful?" at bounding box center [231, 71] width 45 height 6
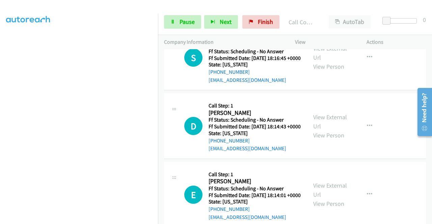
scroll to position [499, 0]
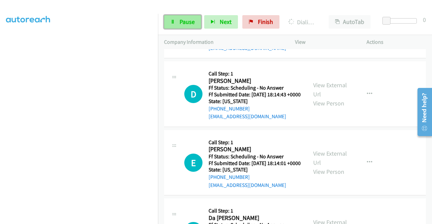
click at [172, 21] on icon at bounding box center [172, 22] width 5 height 5
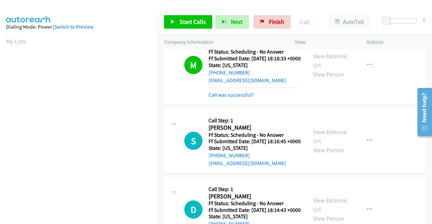
scroll to position [38, 0]
click at [246, 98] on link "Call was successful?" at bounding box center [231, 95] width 45 height 6
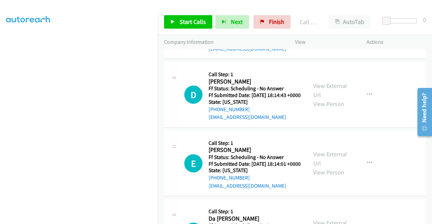
scroll to position [499, 0]
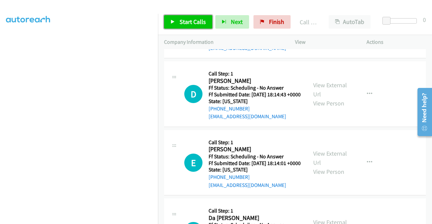
click at [202, 23] on span "Start Calls" at bounding box center [193, 22] width 26 height 8
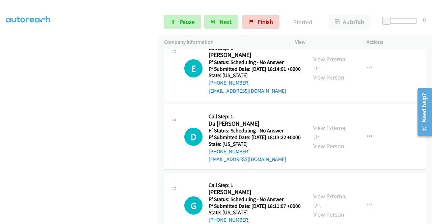
scroll to position [600, 0]
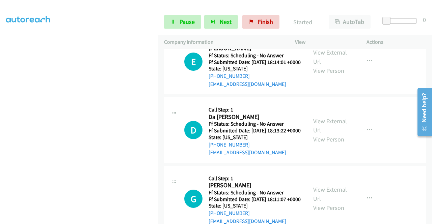
click at [327, 65] on link "View External Url" at bounding box center [330, 57] width 34 height 17
click at [326, 134] on link "View External Url" at bounding box center [330, 125] width 34 height 17
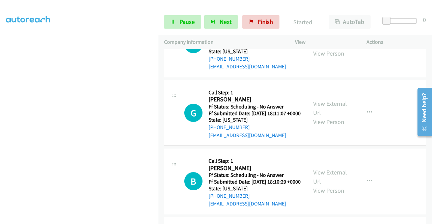
scroll to position [701, 0]
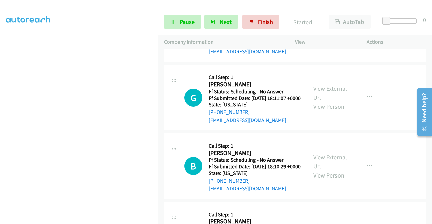
click at [339, 102] on link "View External Url" at bounding box center [330, 93] width 34 height 17
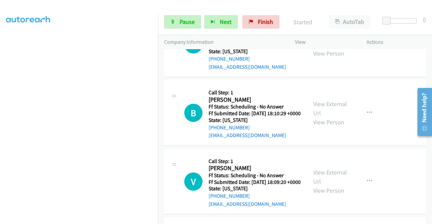
scroll to position [769, 0]
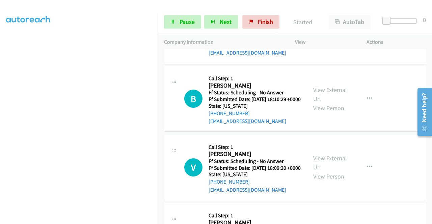
click at [333, 113] on div "View External Url View Person" at bounding box center [330, 98] width 35 height 27
click at [330, 103] on link "View External Url" at bounding box center [330, 94] width 34 height 17
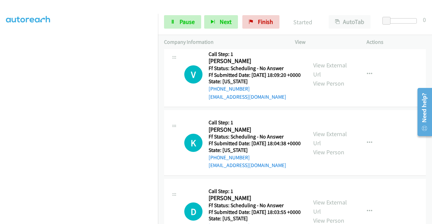
scroll to position [870, 0]
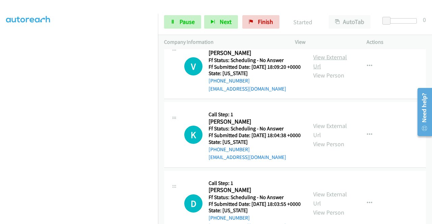
click at [330, 70] on link "View External Url" at bounding box center [330, 61] width 34 height 17
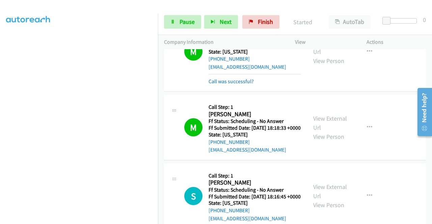
scroll to position [330, 0]
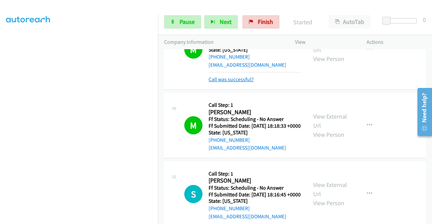
click at [241, 83] on link "Call was successful?" at bounding box center [231, 79] width 45 height 6
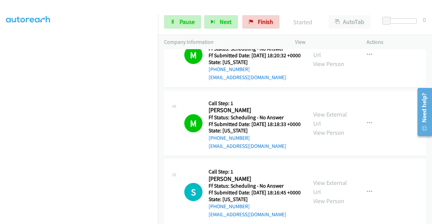
scroll to position [338, 0]
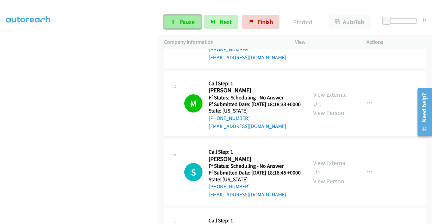
click at [182, 22] on span "Pause" at bounding box center [187, 22] width 15 height 8
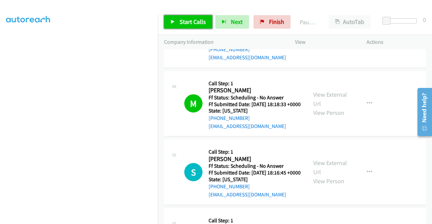
click at [184, 22] on span "Start Calls" at bounding box center [193, 22] width 26 height 8
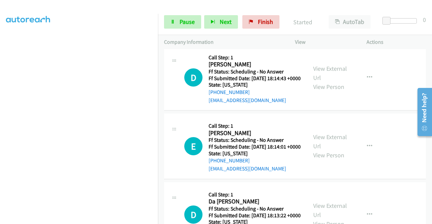
scroll to position [439, 0]
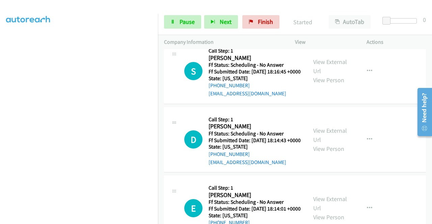
click at [409, 173] on div "D Callback Scheduled Call Step: 1 [PERSON_NAME] America/[GEOGRAPHIC_DATA] Ff St…" at bounding box center [295, 140] width 262 height 66
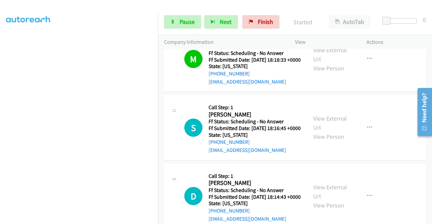
scroll to position [338, 0]
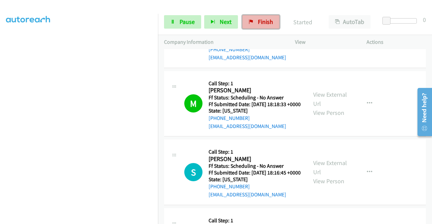
click at [260, 24] on span "Finish" at bounding box center [265, 22] width 15 height 8
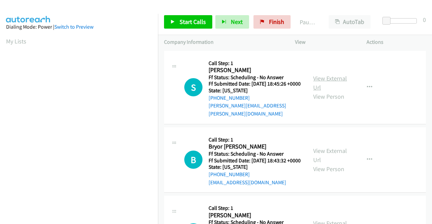
click at [323, 81] on link "View External Url" at bounding box center [330, 83] width 34 height 17
click at [332, 153] on link "View External Url" at bounding box center [330, 155] width 34 height 17
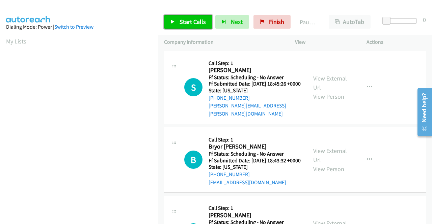
click at [203, 18] on span "Start Calls" at bounding box center [193, 22] width 26 height 8
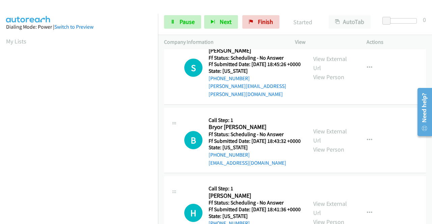
scroll to position [34, 0]
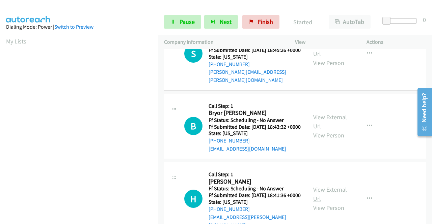
click at [338, 193] on link "View External Url" at bounding box center [330, 194] width 34 height 17
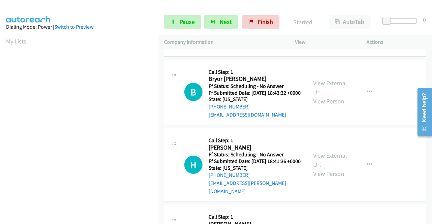
scroll to position [101, 0]
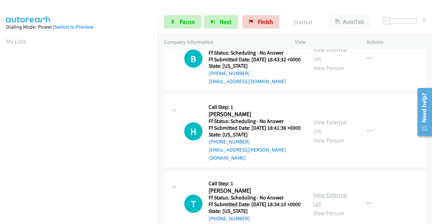
click at [341, 204] on link "View External Url" at bounding box center [330, 199] width 34 height 17
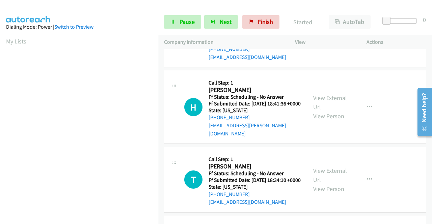
scroll to position [169, 0]
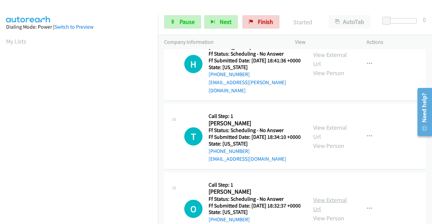
click at [334, 208] on link "View External Url" at bounding box center [330, 204] width 34 height 17
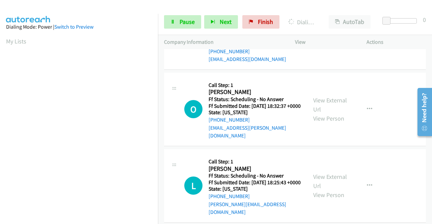
scroll to position [270, 0]
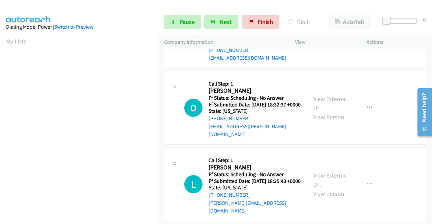
click at [338, 182] on link "View External Url" at bounding box center [330, 180] width 34 height 17
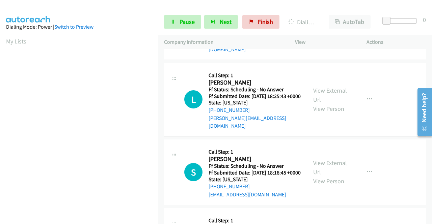
scroll to position [371, 0]
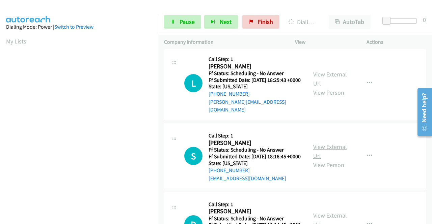
click at [335, 159] on link "View External Url" at bounding box center [330, 151] width 34 height 17
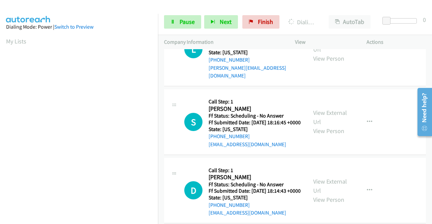
scroll to position [439, 0]
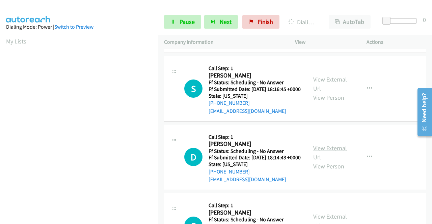
click at [330, 161] on link "View External Url" at bounding box center [330, 152] width 34 height 17
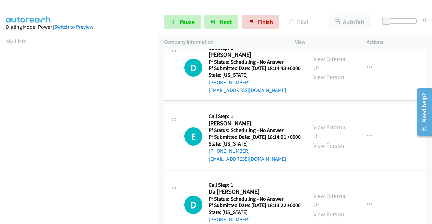
scroll to position [540, 0]
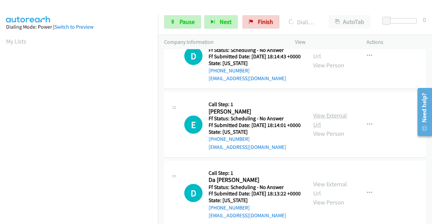
click at [328, 129] on link "View External Url" at bounding box center [330, 120] width 34 height 17
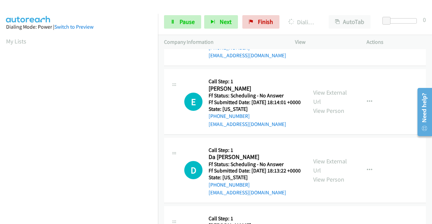
scroll to position [574, 0]
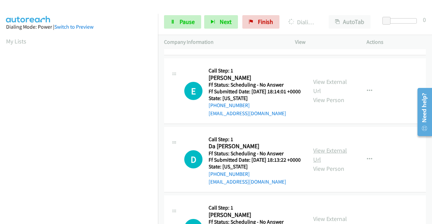
click at [326, 164] on link "View External Url" at bounding box center [330, 155] width 34 height 17
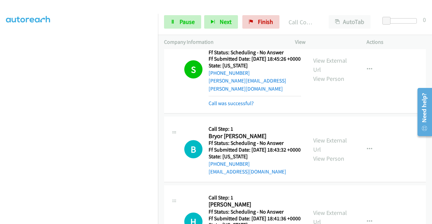
scroll to position [14, 0]
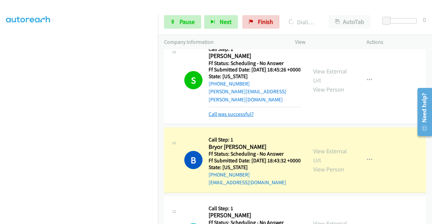
click at [213, 113] on link "Call was successful?" at bounding box center [231, 114] width 45 height 6
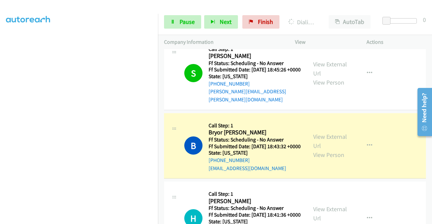
scroll to position [101, 0]
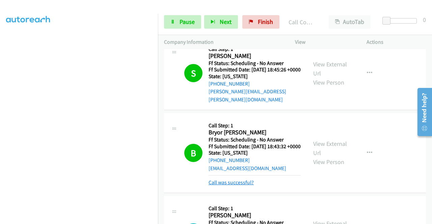
click at [231, 186] on link "Call was successful?" at bounding box center [231, 183] width 45 height 6
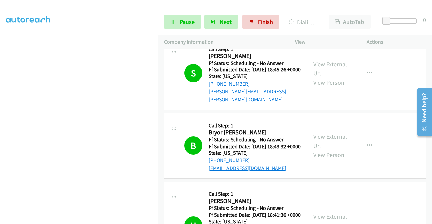
scroll to position [115, 0]
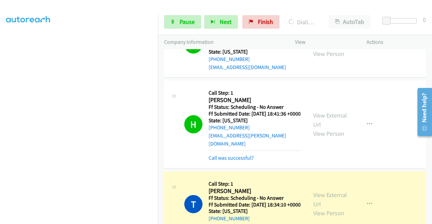
drag, startPoint x: 227, startPoint y: 161, endPoint x: 164, endPoint y: 173, distance: 63.9
click at [226, 161] on link "Call was successful?" at bounding box center [231, 158] width 45 height 6
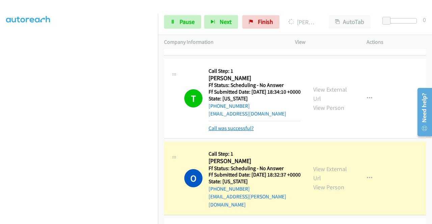
scroll to position [217, 0]
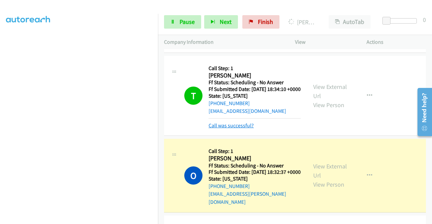
click at [230, 129] on link "Call was successful?" at bounding box center [231, 126] width 45 height 6
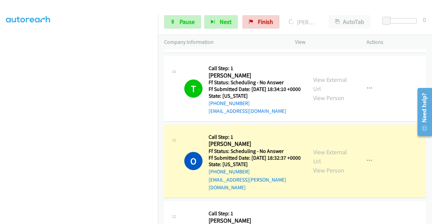
scroll to position [0, 0]
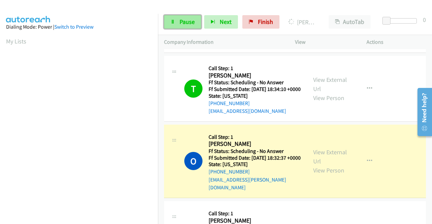
click at [176, 22] on link "Pause" at bounding box center [182, 22] width 37 height 14
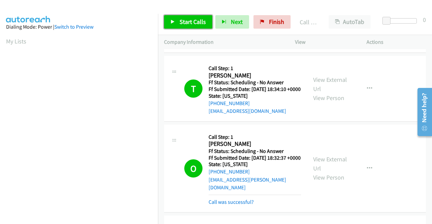
click at [205, 17] on link "Start Calls" at bounding box center [188, 22] width 48 height 14
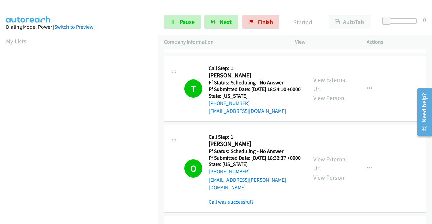
scroll to position [284, 0]
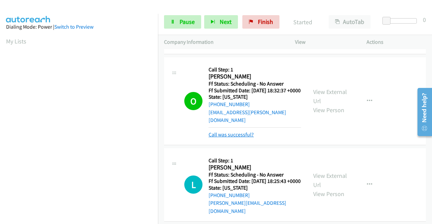
click at [247, 138] on link "Call was successful?" at bounding box center [231, 135] width 45 height 6
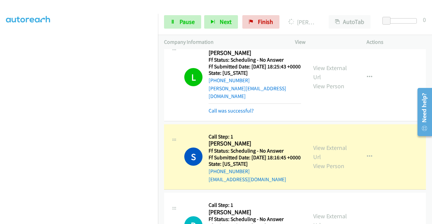
scroll to position [385, 0]
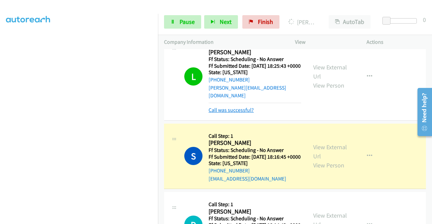
click at [241, 113] on link "Call was successful?" at bounding box center [231, 110] width 45 height 6
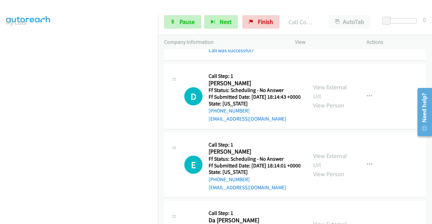
scroll to position [520, 0]
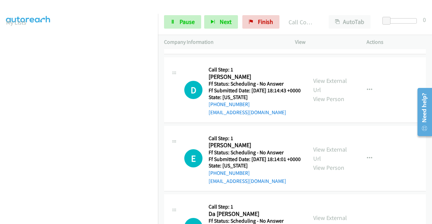
click at [242, 47] on link "Call was successful?" at bounding box center [231, 44] width 45 height 6
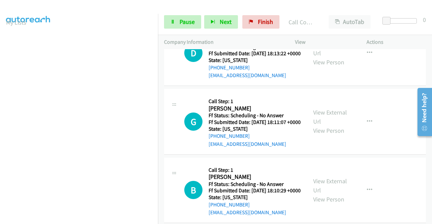
scroll to position [723, 0]
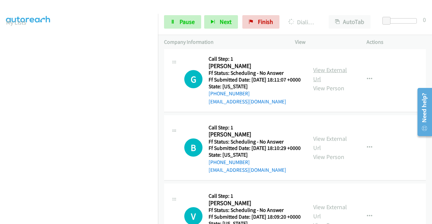
click at [328, 83] on link "View External Url" at bounding box center [330, 74] width 34 height 17
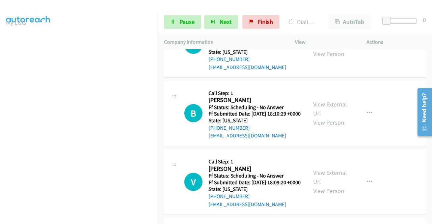
scroll to position [791, 0]
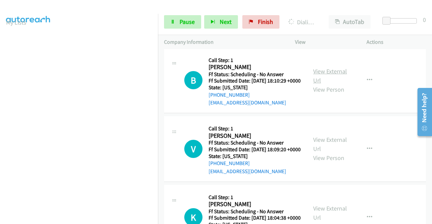
click at [333, 84] on link "View External Url" at bounding box center [330, 76] width 34 height 17
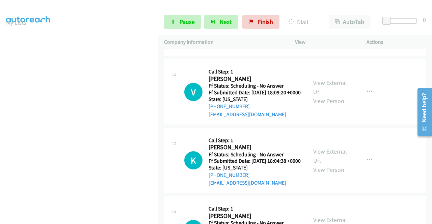
scroll to position [858, 0]
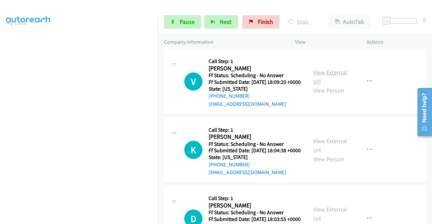
click at [327, 85] on link "View External Url" at bounding box center [330, 77] width 34 height 17
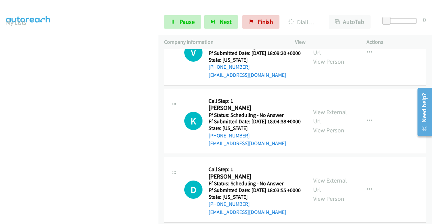
scroll to position [926, 0]
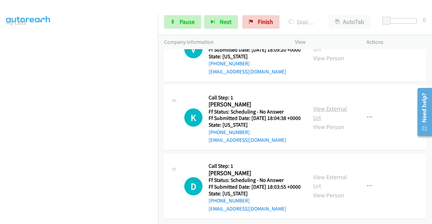
click at [336, 122] on link "View External Url" at bounding box center [330, 113] width 34 height 17
click at [329, 173] on link "View External Url" at bounding box center [330, 181] width 34 height 17
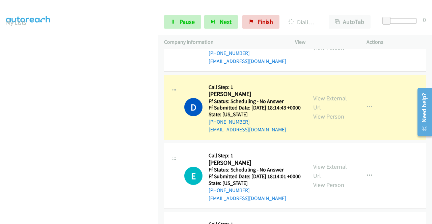
scroll to position [154, 0]
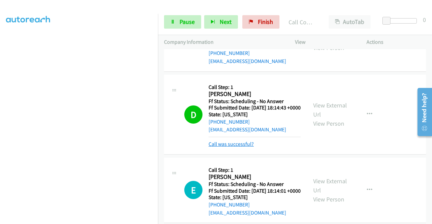
click at [246, 148] on link "Call was successful?" at bounding box center [231, 144] width 45 height 6
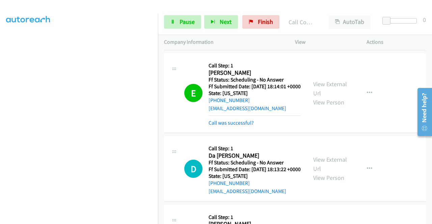
scroll to position [590, 0]
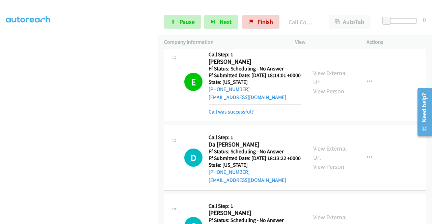
click at [240, 115] on link "Call was successful?" at bounding box center [231, 112] width 45 height 6
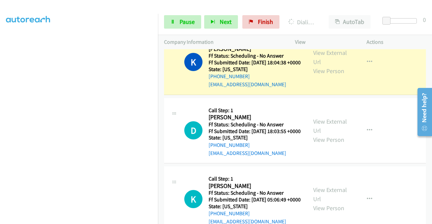
scroll to position [961, 0]
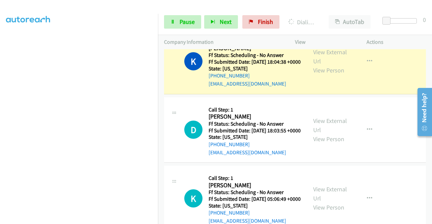
click at [240, 19] on link "Call was successful?" at bounding box center [231, 15] width 45 height 6
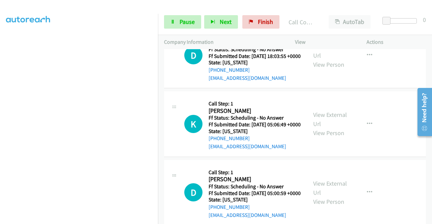
scroll to position [1036, 0]
click at [340, 128] on link "View External Url" at bounding box center [330, 119] width 34 height 17
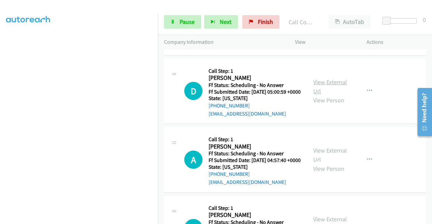
click at [330, 95] on link "View External Url" at bounding box center [330, 86] width 34 height 17
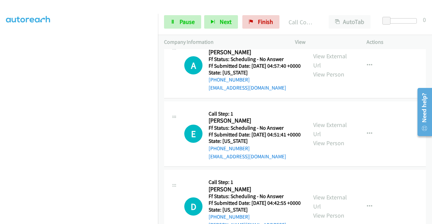
scroll to position [1239, 0]
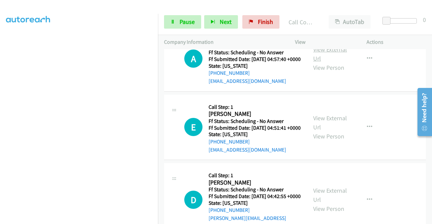
click at [326, 62] on link "View External Url" at bounding box center [330, 54] width 34 height 17
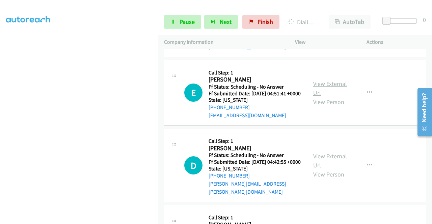
scroll to position [1306, 0]
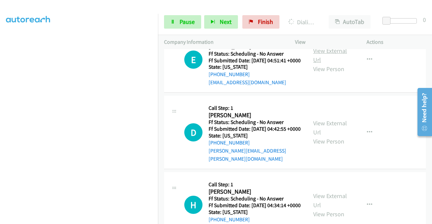
click at [326, 64] on link "View External Url" at bounding box center [330, 55] width 34 height 17
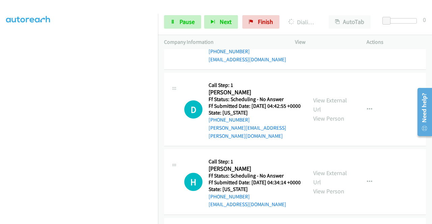
scroll to position [1340, 0]
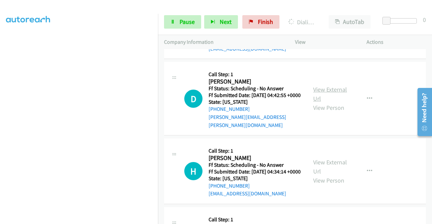
drag, startPoint x: 333, startPoint y: 175, endPoint x: 335, endPoint y: 181, distance: 5.9
click at [334, 129] on div "View External Url View Person View External Url Email Schedule/Manage Callback …" at bounding box center [346, 98] width 78 height 61
click at [335, 103] on link "View External Url" at bounding box center [330, 94] width 34 height 17
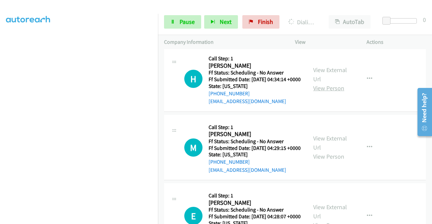
scroll to position [1441, 0]
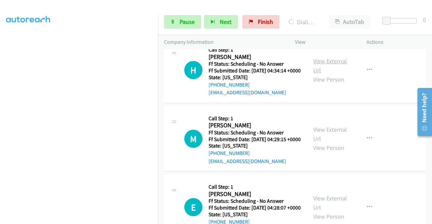
click at [325, 74] on link "View External Url" at bounding box center [330, 65] width 34 height 17
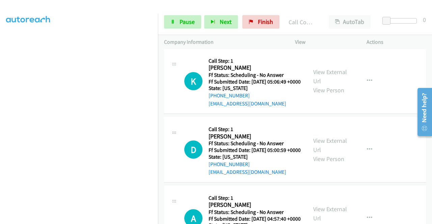
scroll to position [1084, 0]
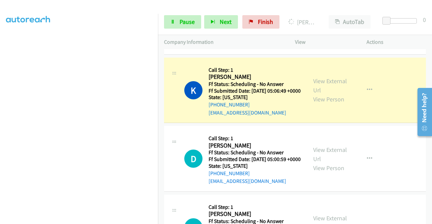
click at [226, 47] on link "Call was successful?" at bounding box center [231, 44] width 45 height 6
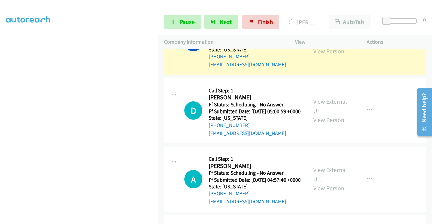
scroll to position [154, 0]
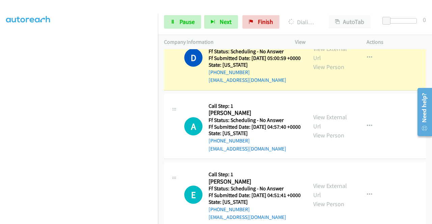
click at [248, 15] on link "Call was successful?" at bounding box center [231, 11] width 45 height 6
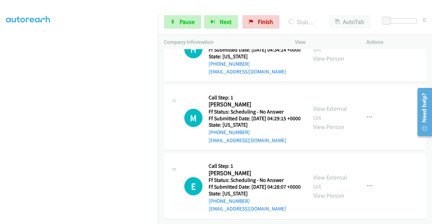
scroll to position [1516, 0]
click at [322, 122] on link "View External Url" at bounding box center [330, 113] width 34 height 17
click at [325, 173] on link "View External Url" at bounding box center [330, 181] width 34 height 17
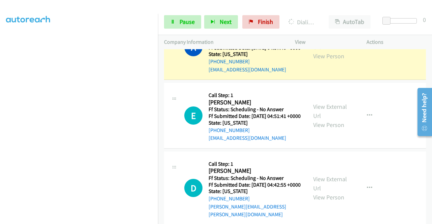
scroll to position [1254, 0]
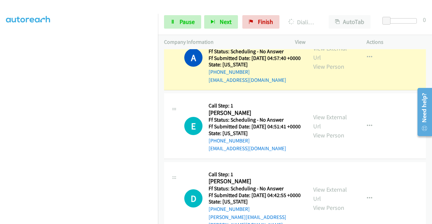
click at [235, 15] on link "Call was successful?" at bounding box center [231, 11] width 45 height 6
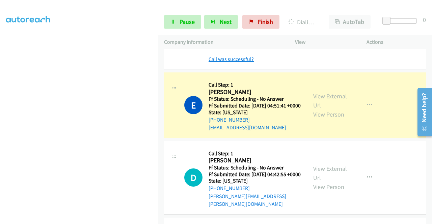
scroll to position [1281, 0]
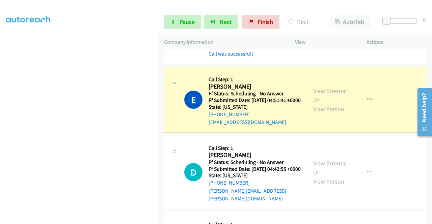
click at [242, 57] on link "Call was successful?" at bounding box center [231, 54] width 45 height 6
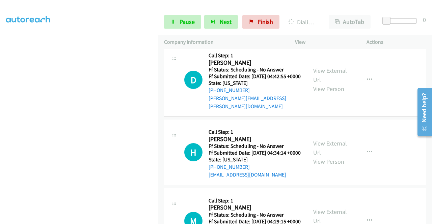
scroll to position [1348, 0]
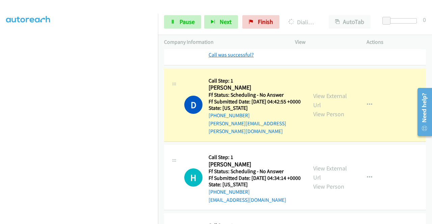
click at [214, 58] on link "Call was successful?" at bounding box center [231, 55] width 45 height 6
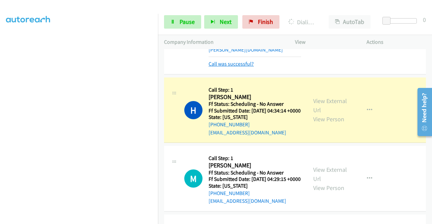
click at [243, 67] on link "Call was successful?" at bounding box center [231, 64] width 45 height 6
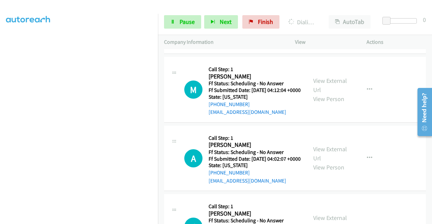
scroll to position [1686, 0]
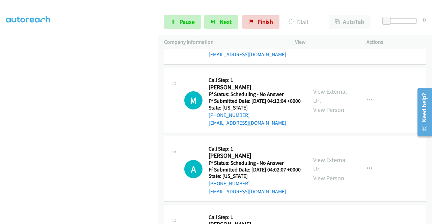
click at [334, 36] on link "View External Url" at bounding box center [330, 27] width 34 height 17
click at [318, 105] on link "View External Url" at bounding box center [330, 96] width 34 height 17
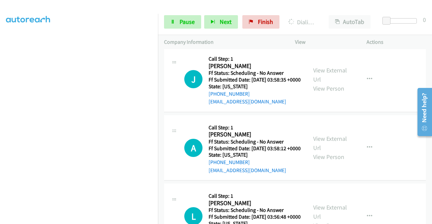
scroll to position [1854, 0]
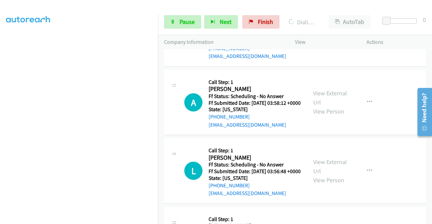
scroll to position [1956, 0]
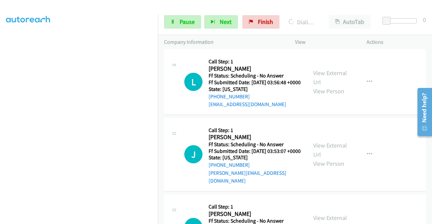
scroll to position [1989, 0]
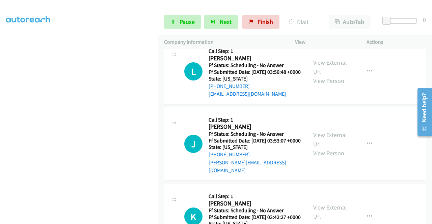
click at [331, 30] on div "View External Url View Person View External Url Email Schedule/Manage Callback …" at bounding box center [346, 2] width 78 height 53
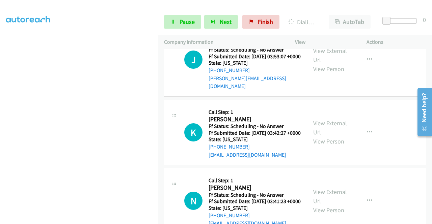
scroll to position [2091, 0]
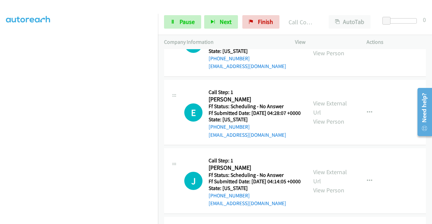
scroll to position [1558, 0]
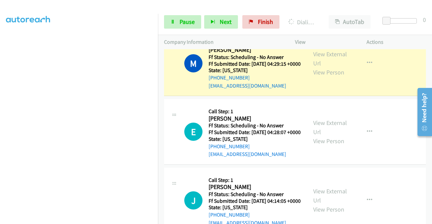
scroll to position [53, 0]
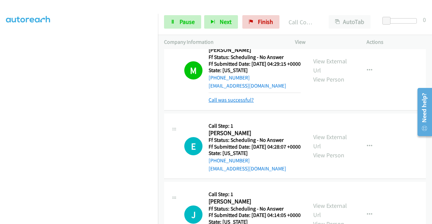
click at [240, 103] on link "Call was successful?" at bounding box center [231, 100] width 45 height 6
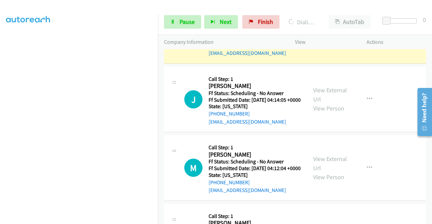
scroll to position [154, 0]
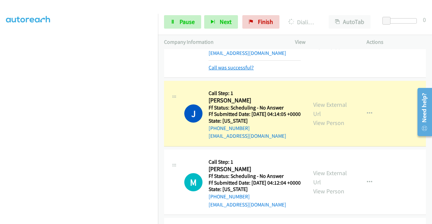
click at [229, 71] on link "Call was successful?" at bounding box center [231, 67] width 45 height 6
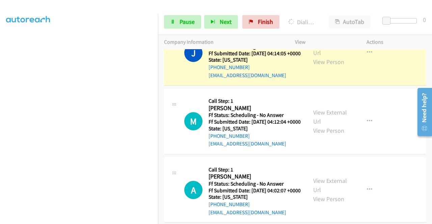
scroll to position [1719, 0]
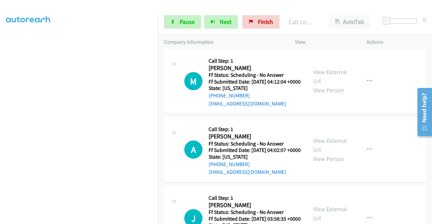
click at [244, 38] on link "Call was successful?" at bounding box center [231, 35] width 45 height 6
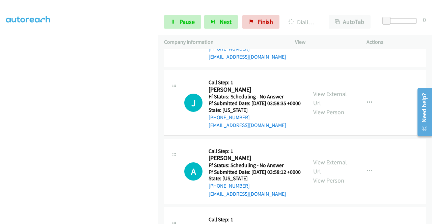
scroll to position [14, 0]
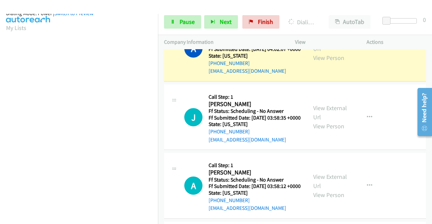
click at [244, 6] on link "Call was successful?" at bounding box center [231, 2] width 45 height 6
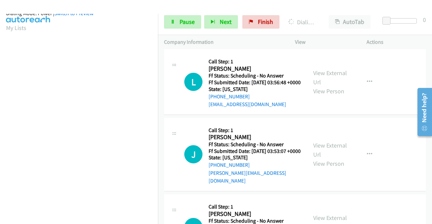
scroll to position [1989, 0]
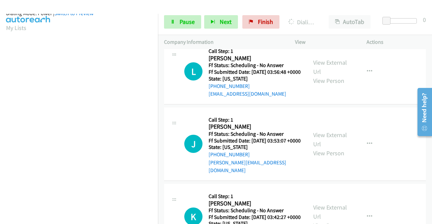
click at [4, 155] on aside "Dialing Mode: Power | Switch to Preview My Lists" at bounding box center [79, 187] width 158 height 374
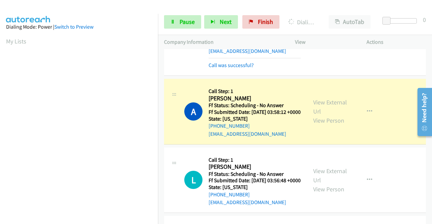
scroll to position [1903, 0]
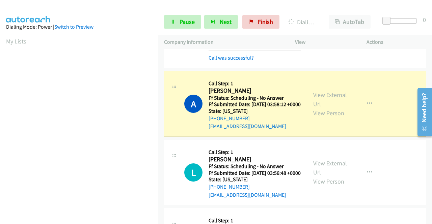
click at [239, 61] on link "Call was successful?" at bounding box center [231, 58] width 45 height 6
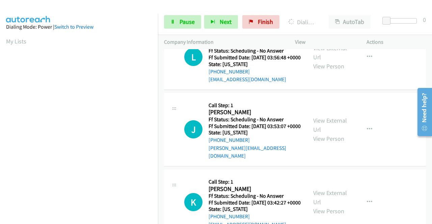
scroll to position [154, 0]
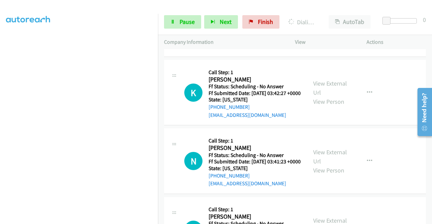
scroll to position [2173, 0]
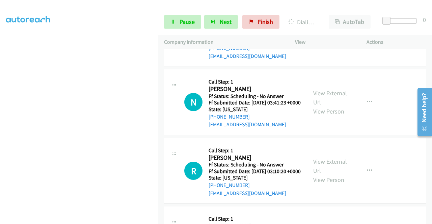
click at [333, 37] on link "View External Url" at bounding box center [330, 29] width 34 height 17
click at [185, 25] on span "Pause" at bounding box center [187, 22] width 15 height 8
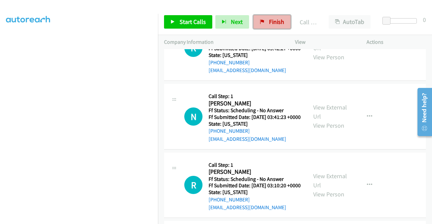
click at [271, 22] on span "Finish" at bounding box center [276, 22] width 15 height 8
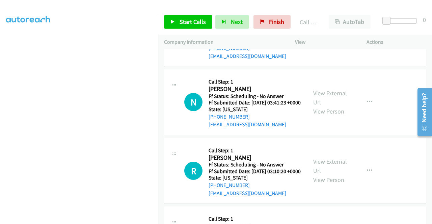
scroll to position [2166, 0]
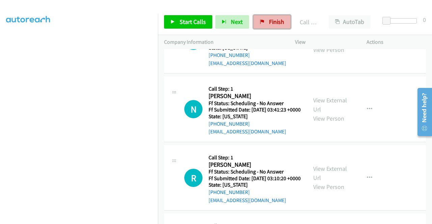
click at [270, 26] on link "Finish" at bounding box center [271, 22] width 37 height 14
